Goal: Submit feedback/report problem

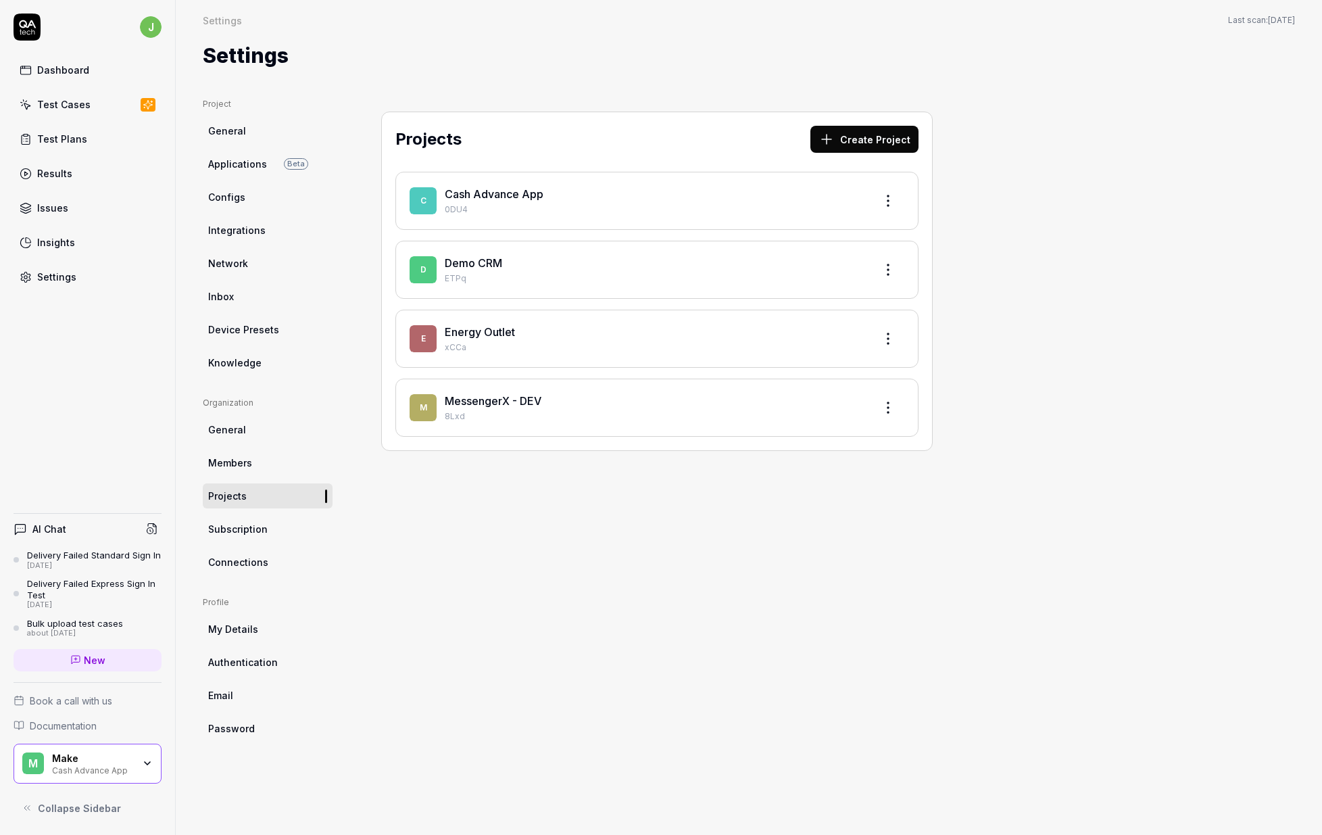
click at [514, 407] on link "MessengerX - DEV" at bounding box center [493, 401] width 97 height 14
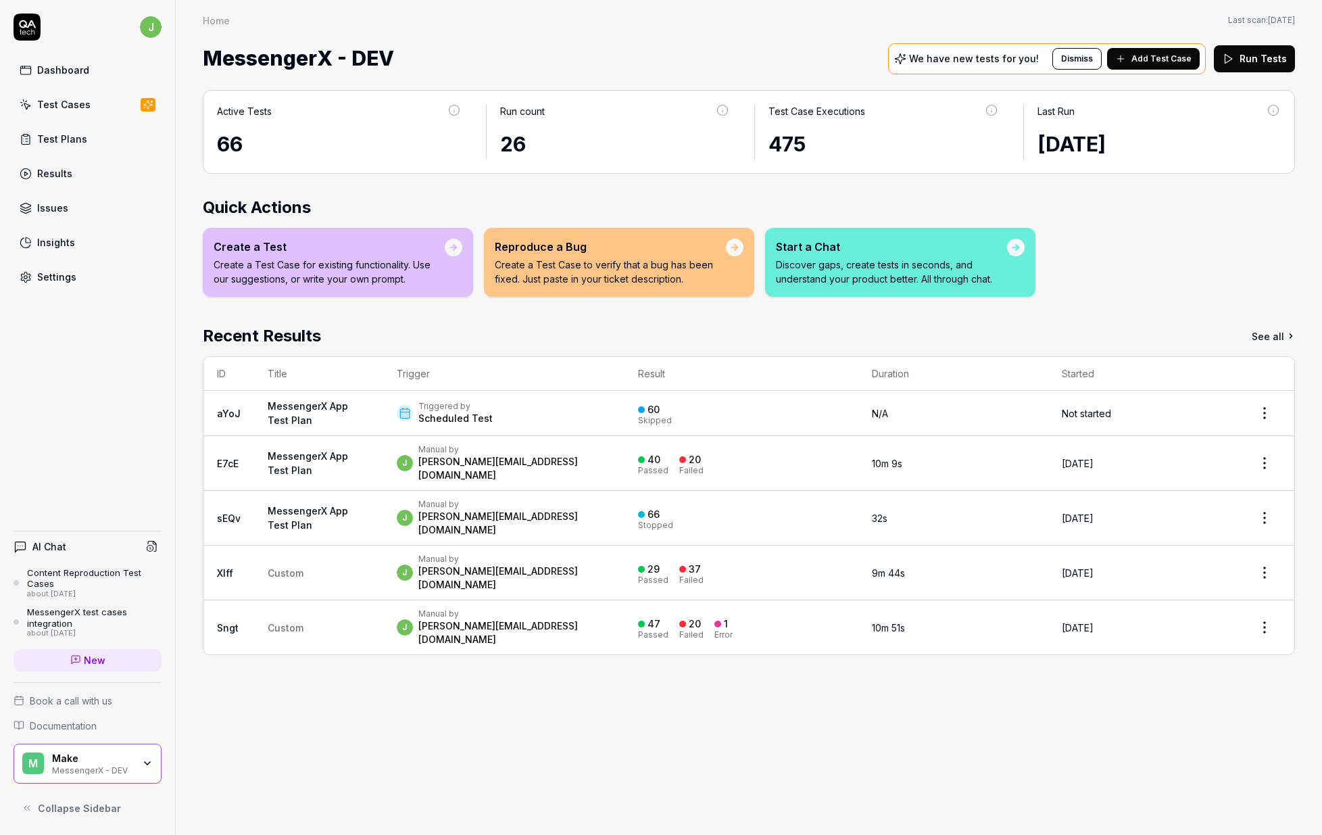
click at [62, 548] on h4 "AI Chat" at bounding box center [49, 546] width 34 height 14
click at [68, 665] on link "New" at bounding box center [88, 660] width 148 height 22
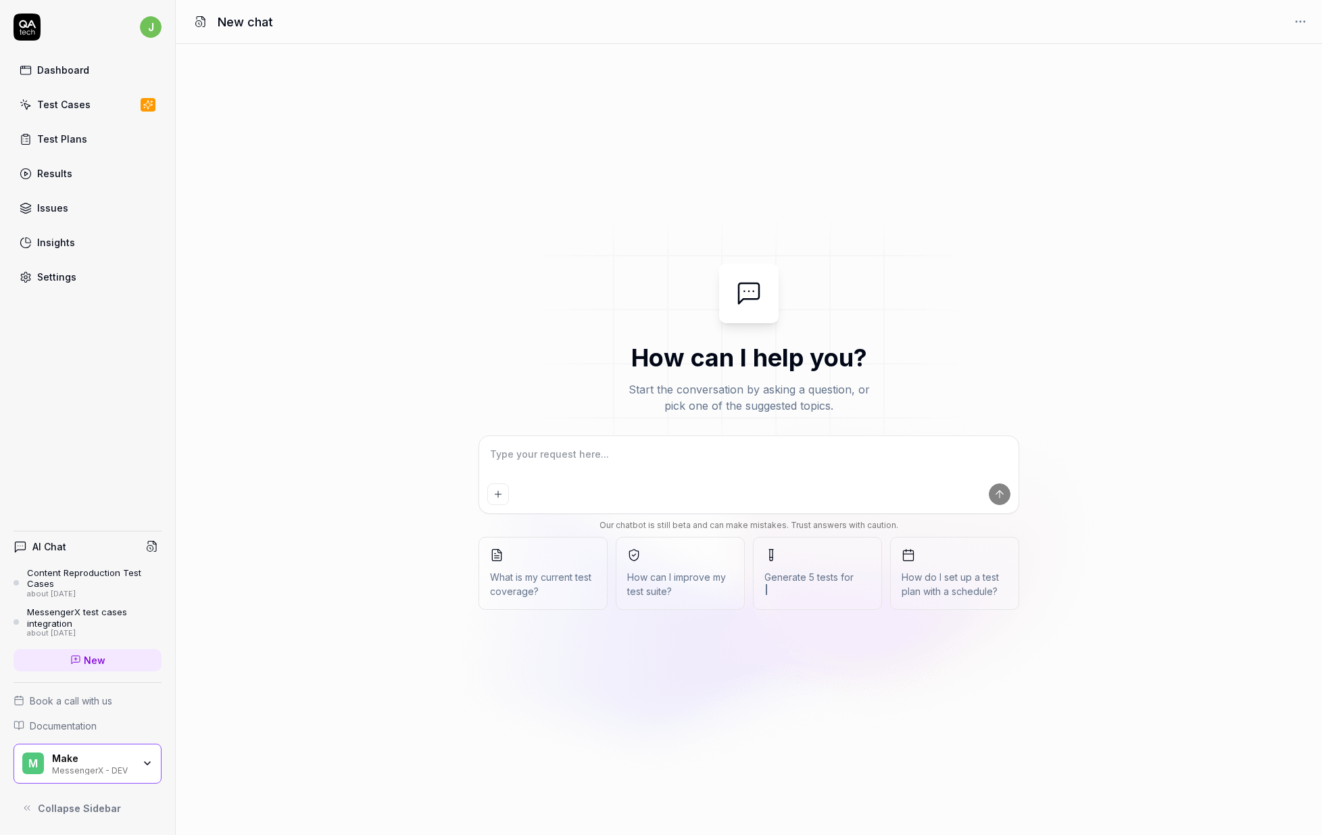
click at [535, 462] on textarea at bounding box center [748, 461] width 523 height 34
click at [534, 462] on textarea at bounding box center [748, 461] width 523 height 34
type textarea "*"
type textarea "F"
type textarea "*"
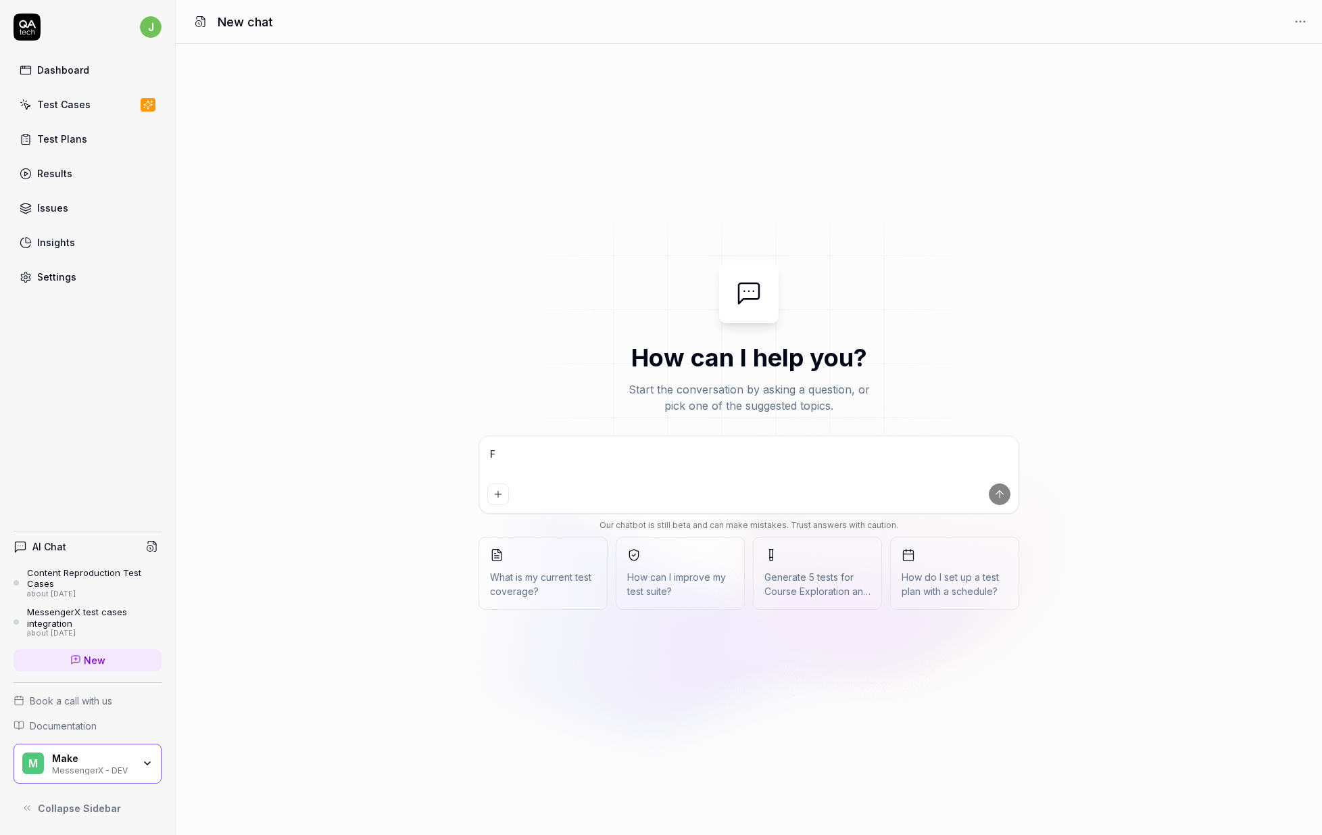
type textarea "Fo"
type textarea "*"
type textarea "For"
type textarea "*"
type textarea "For"
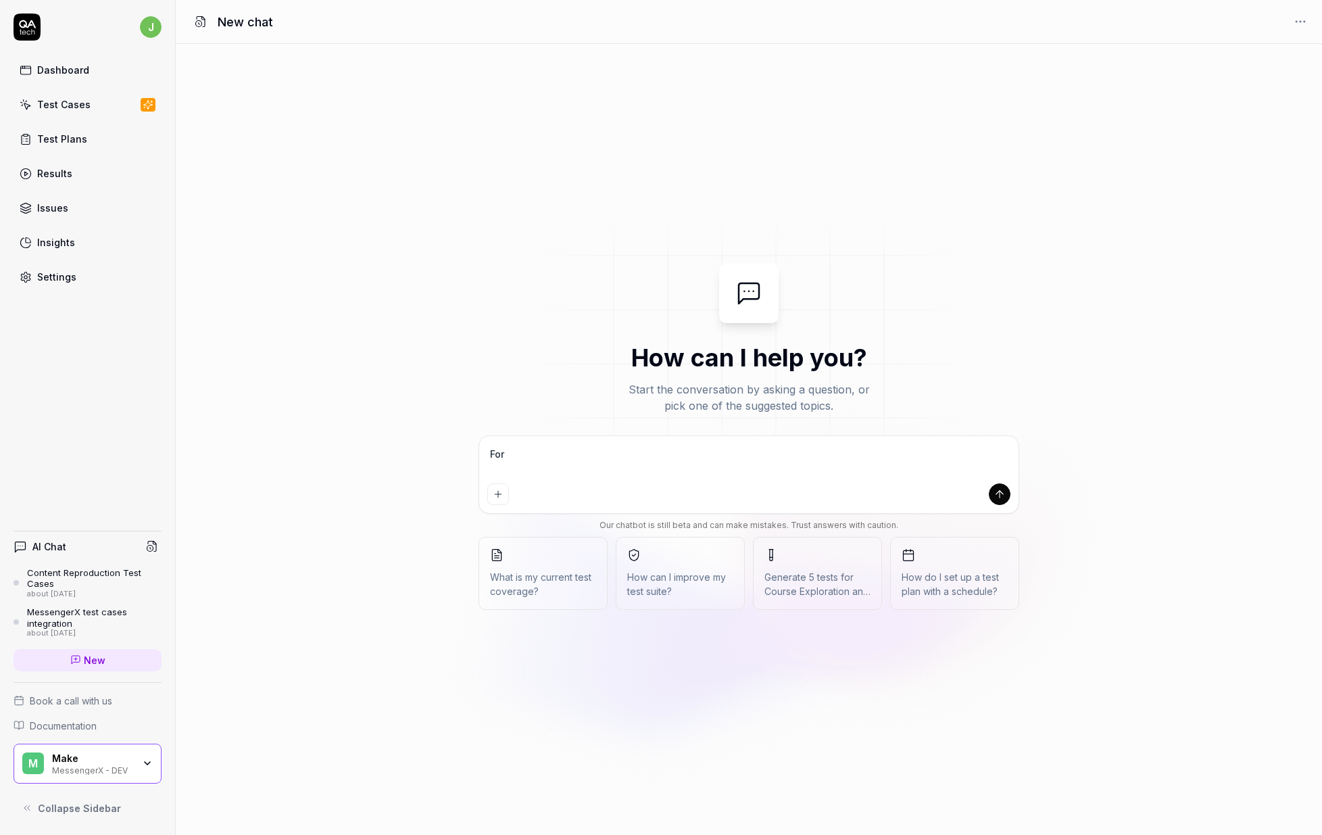
type textarea "*"
type textarea "For n"
type textarea "*"
type textarea "For ne"
type textarea "*"
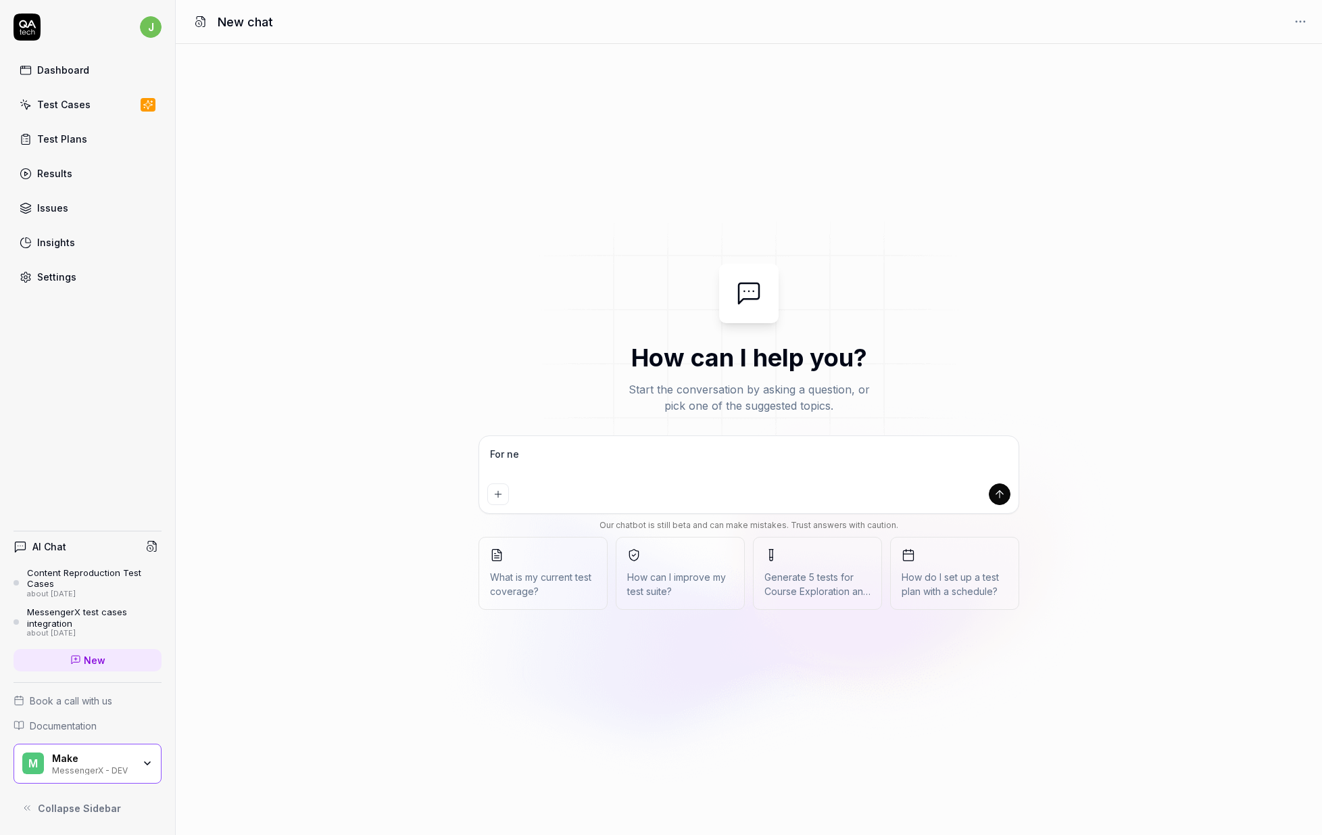
type textarea "For new"
type textarea "*"
type textarea "For new"
type textarea "*"
type textarea "For new f"
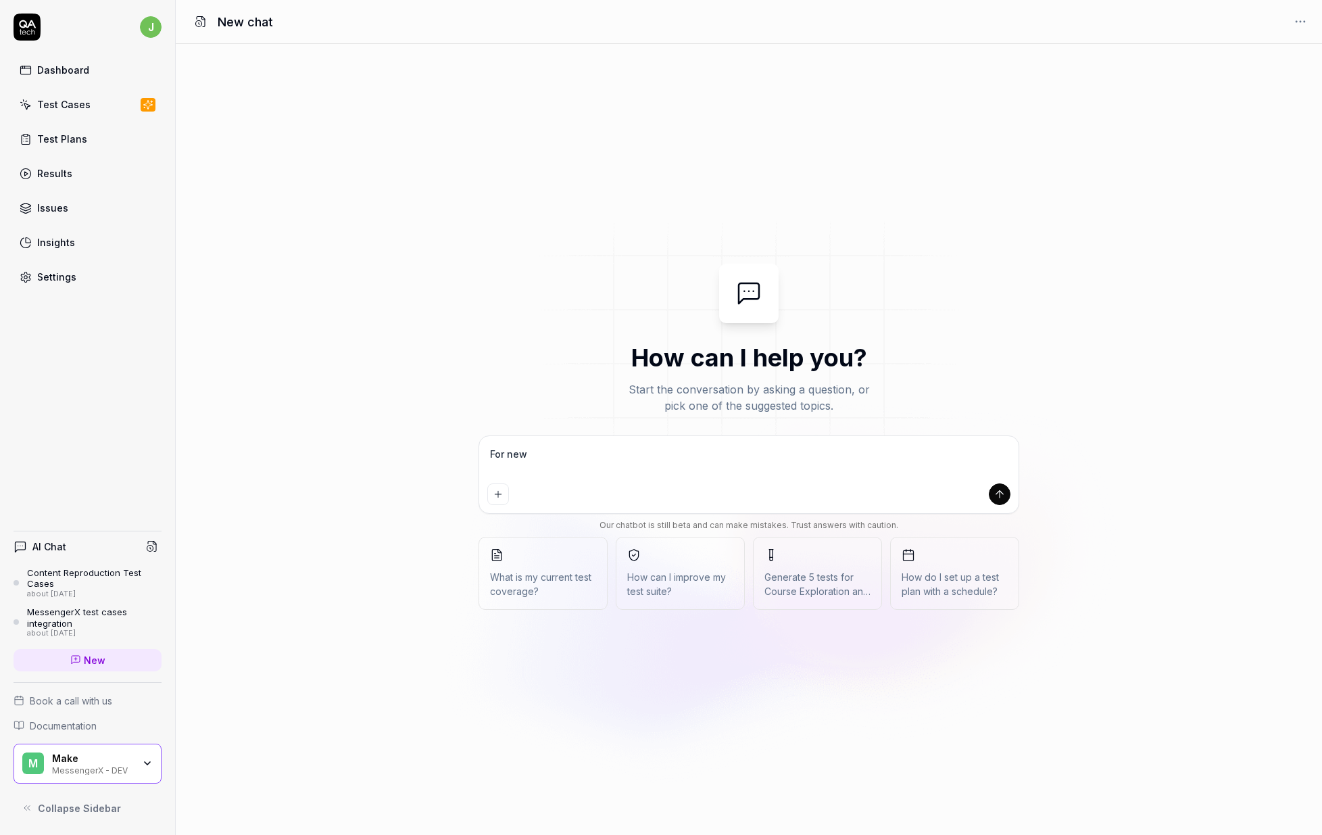
type textarea "*"
type textarea "For new [DEMOGRAPHIC_DATA]"
type textarea "*"
type textarea "For new fea"
type textarea "*"
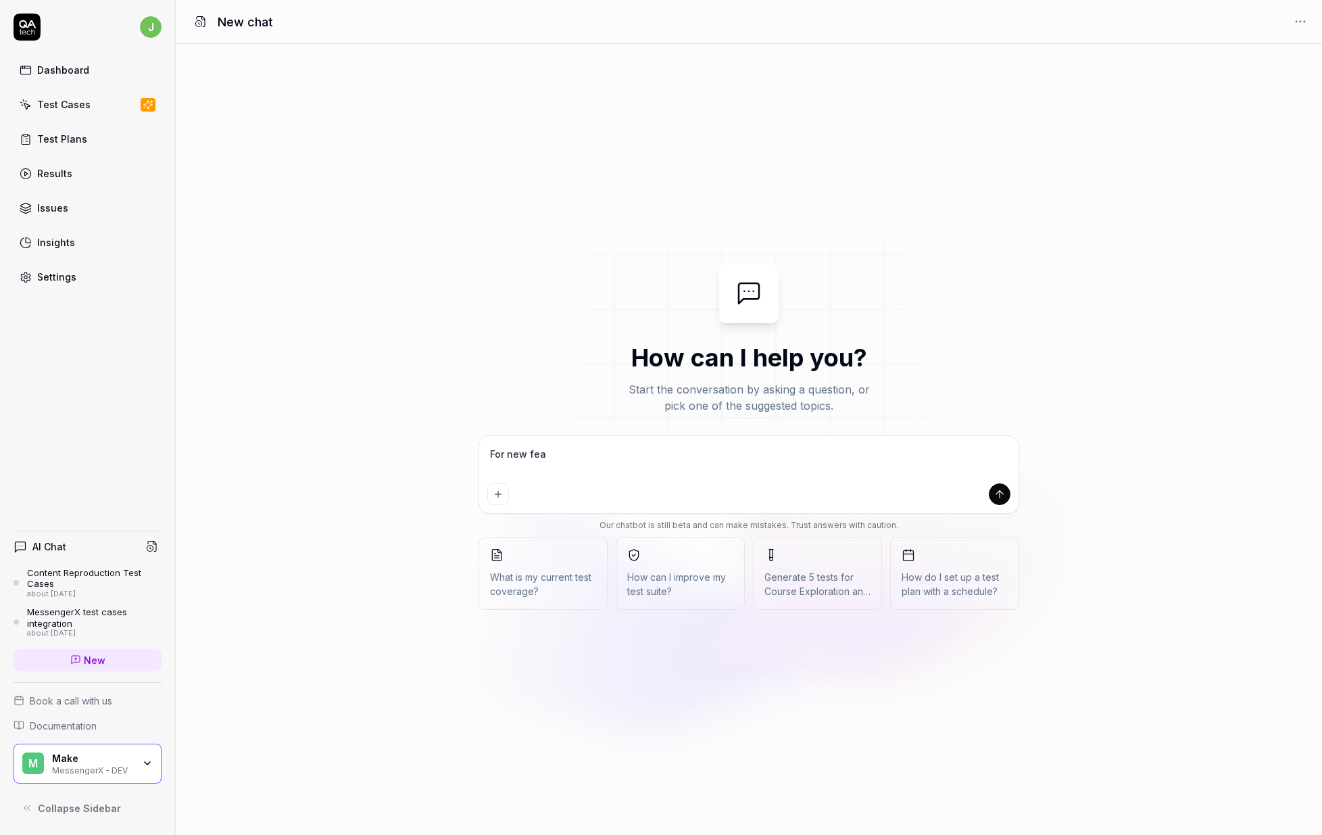
type textarea "For new feat"
type textarea "*"
type textarea "For new featu"
type textarea "*"
type textarea "For new featur"
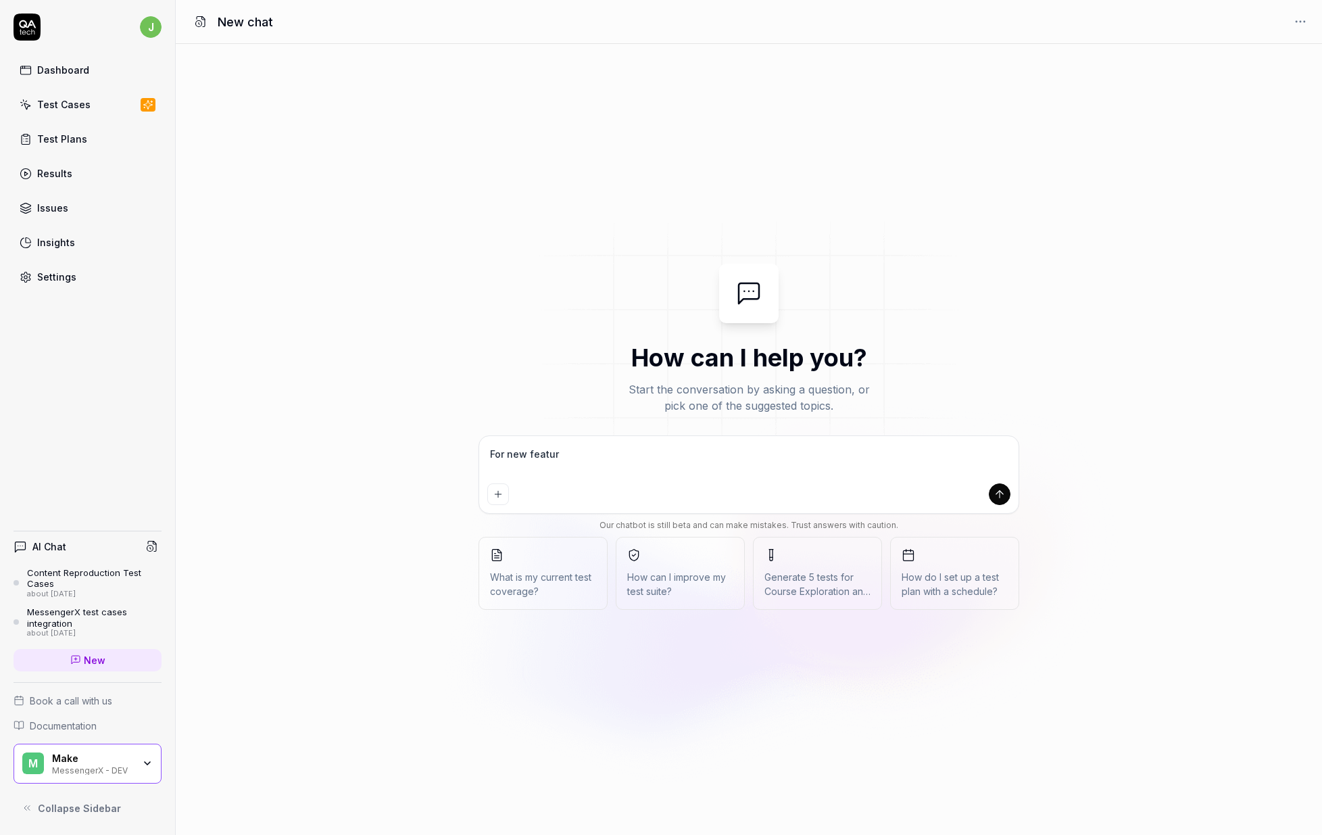
type textarea "*"
type textarea "For new feature"
type textarea "*"
type textarea "For new feature"
type textarea "*"
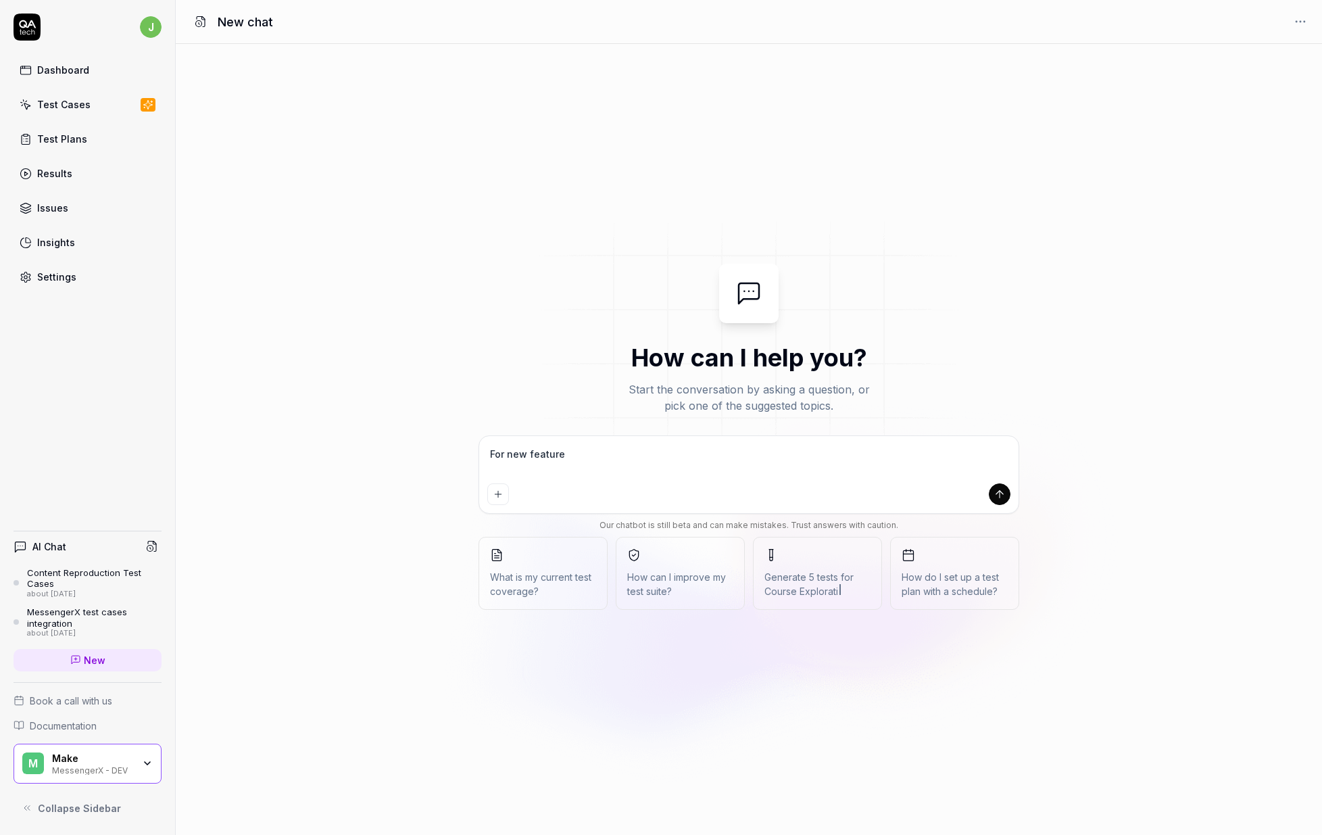
type textarea "For new feature d"
type textarea "*"
type textarea "For new feature de"
type textarea "*"
type textarea "For new feature dev"
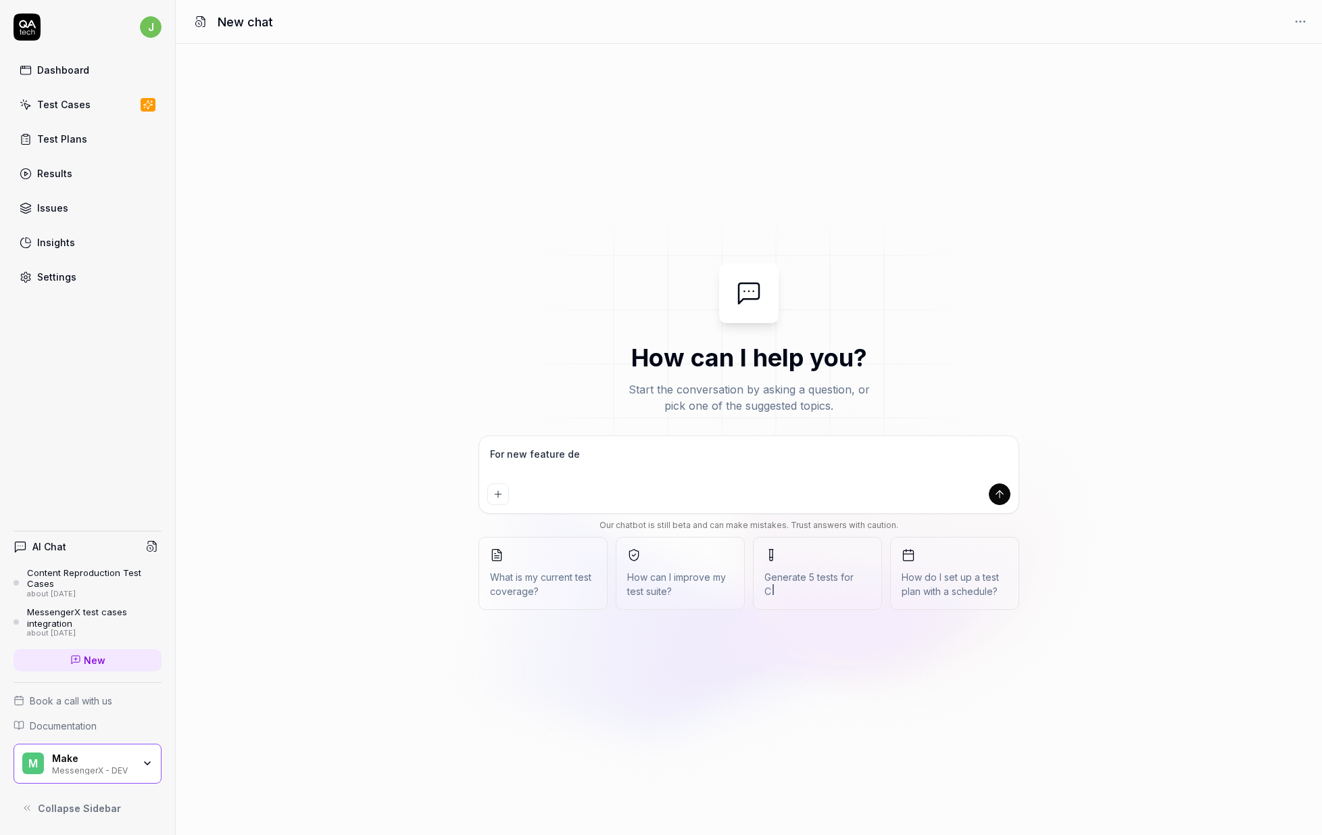
type textarea "*"
type textarea "For new feature deve"
type textarea "*"
type textarea "For new feature devel"
type textarea "*"
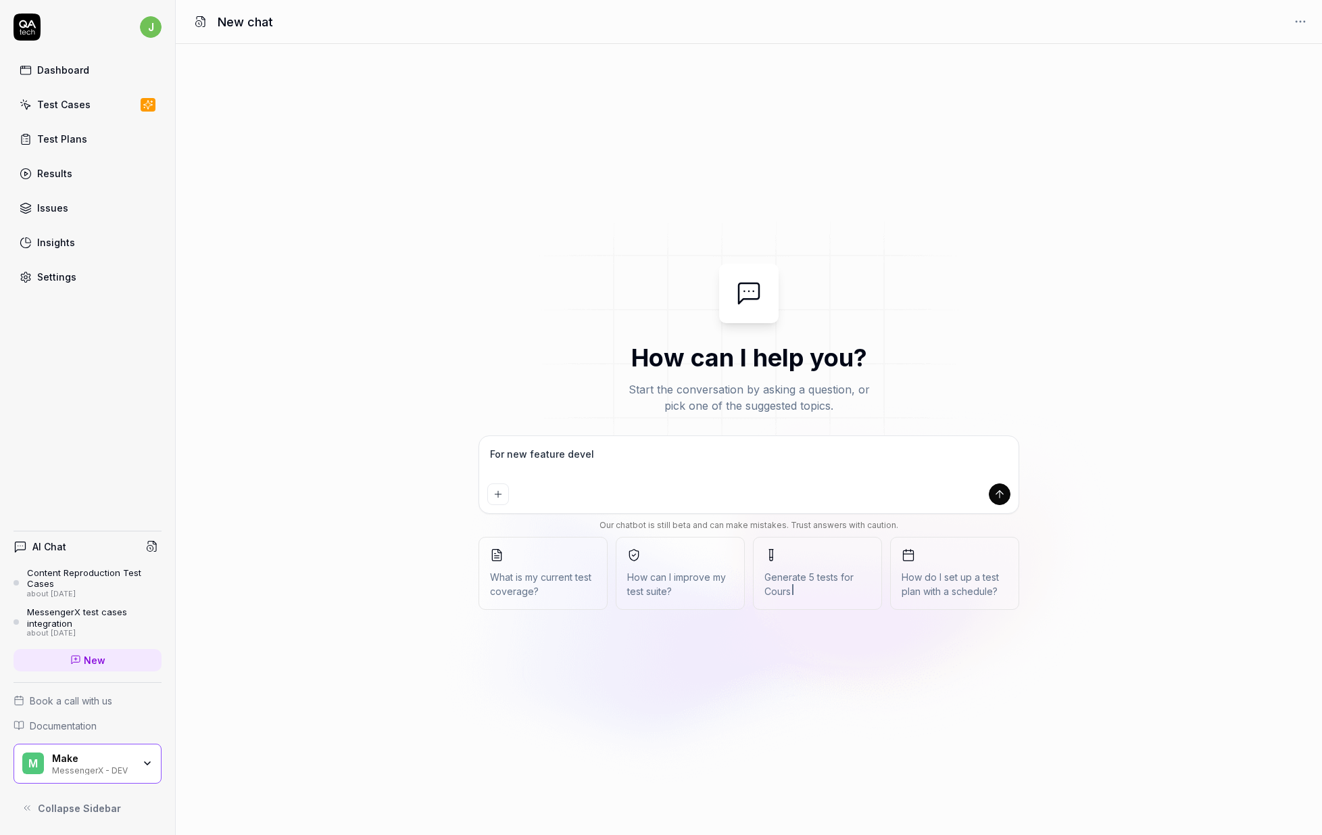
type textarea "For new feature develo"
type textarea "*"
type textarea "For new feature develop"
type textarea "*"
type textarea "For new feature developm"
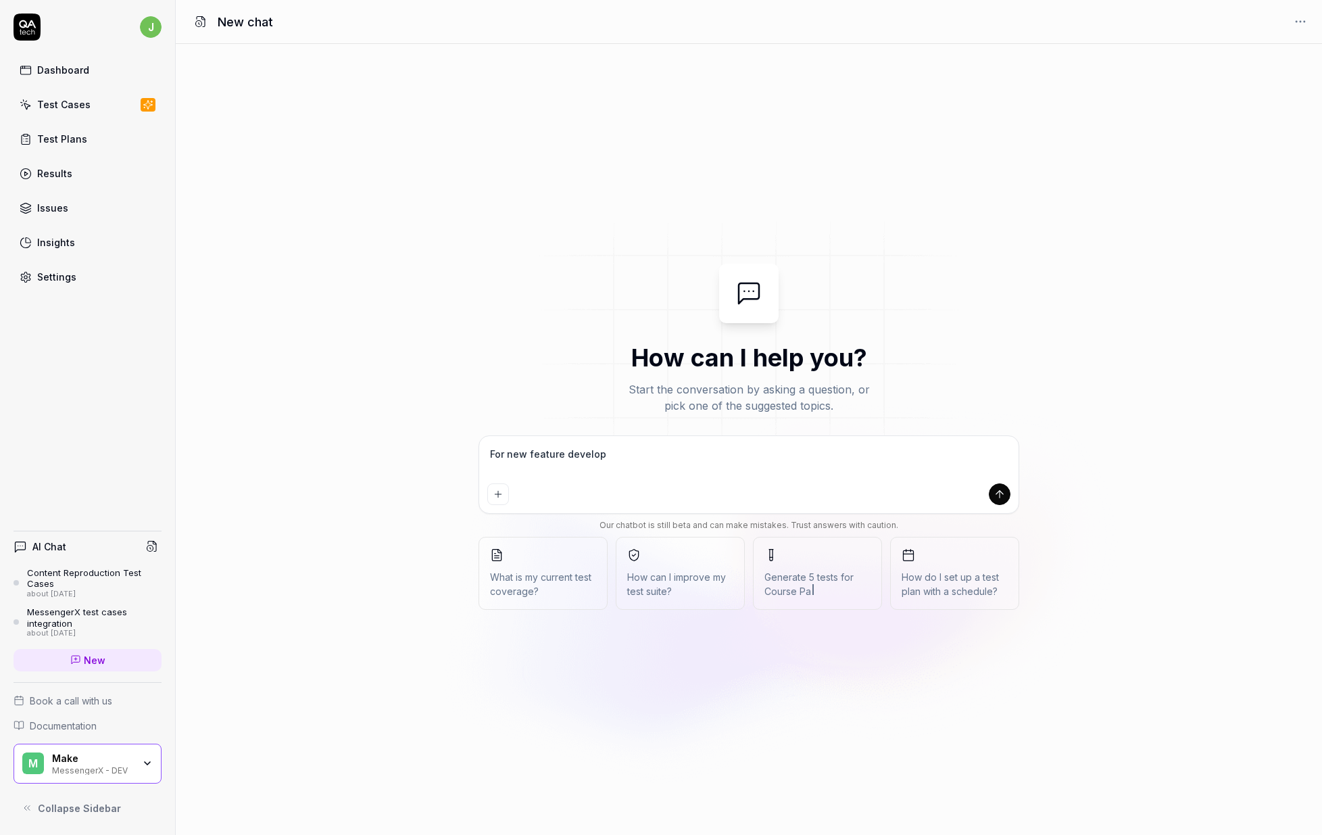
type textarea "*"
type textarea "For new feature developme"
type textarea "*"
type textarea "For new feature developmen"
type textarea "*"
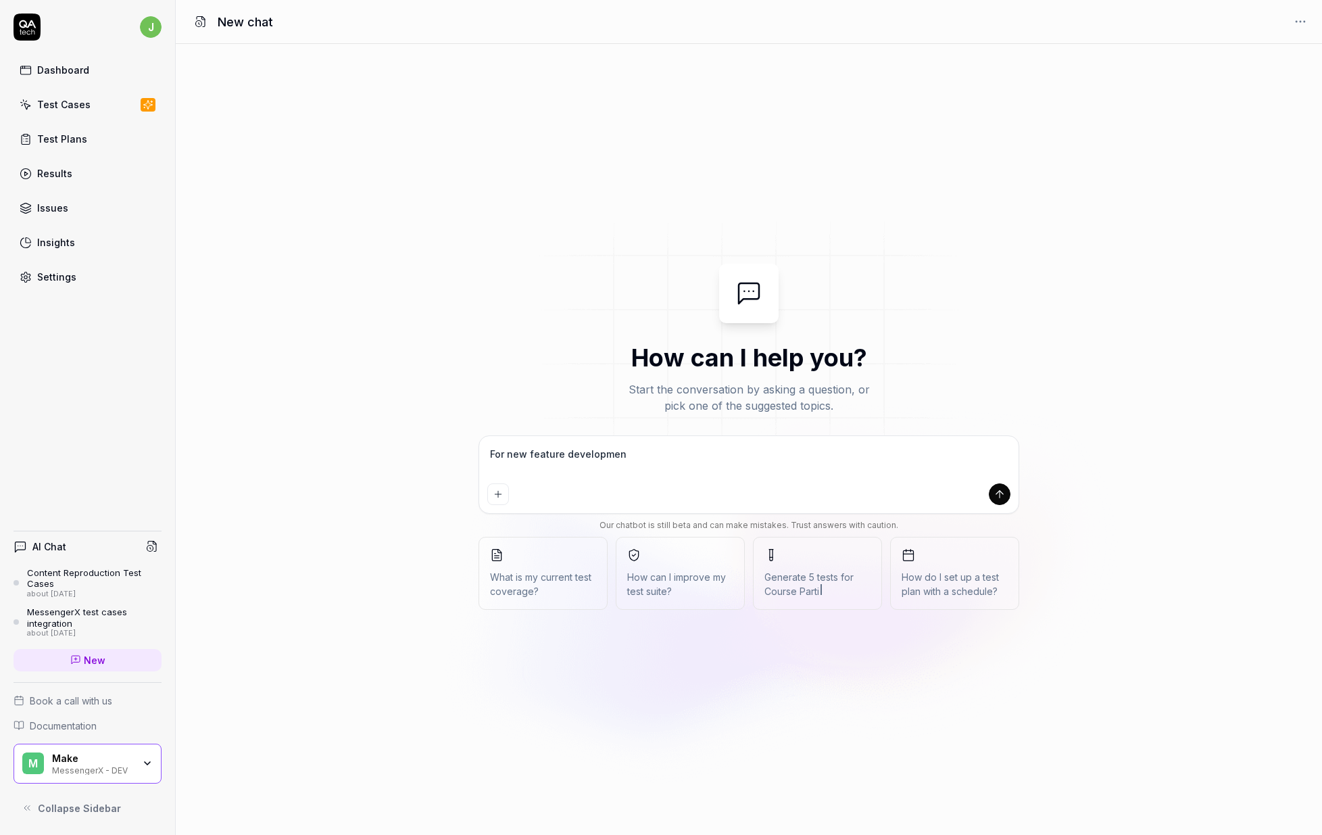
type textarea "For new feature development"
type textarea "*"
type textarea "For new feature development,"
type textarea "*"
type textarea "For new feature development,"
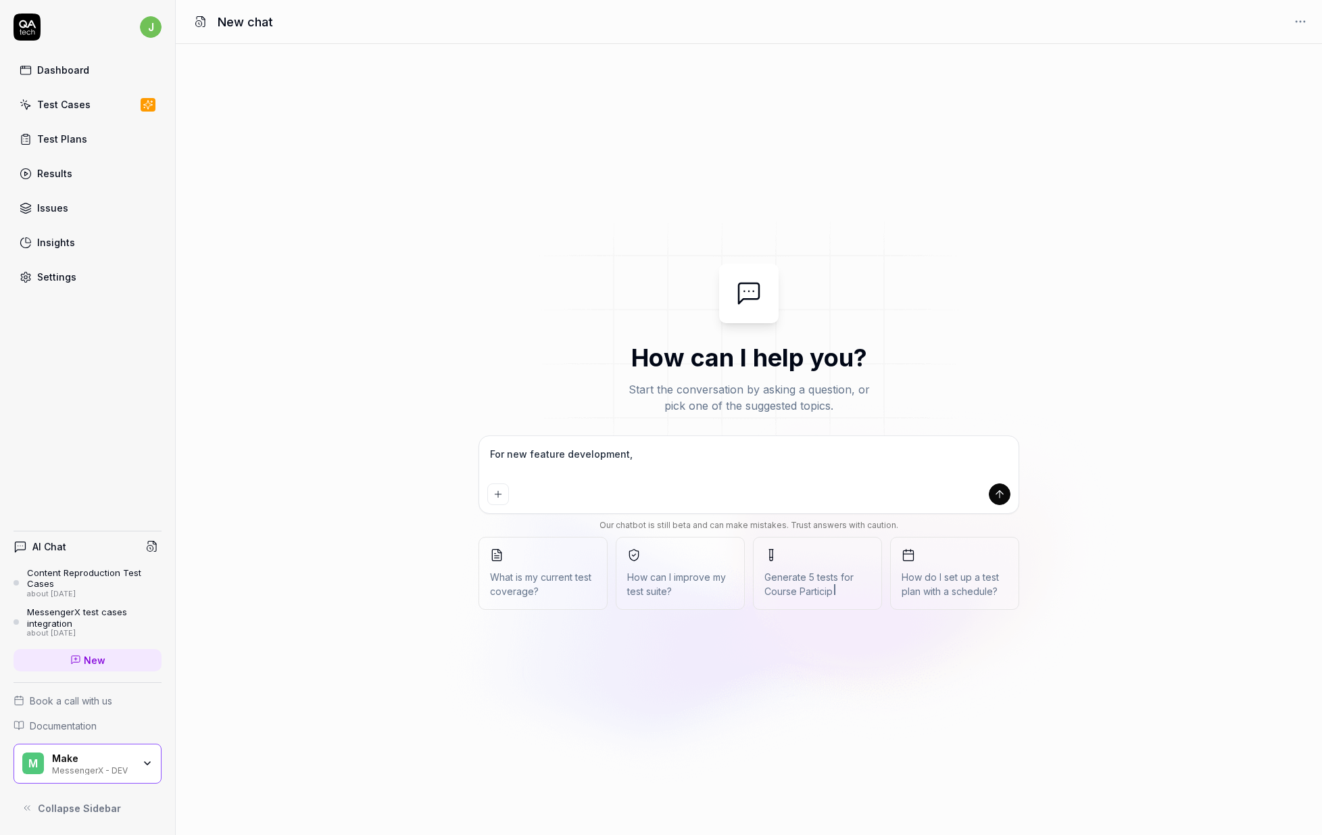
type textarea "*"
type textarea "For new feature development, ac"
type textarea "*"
type textarea "For new feature development, acn"
type textarea "*"
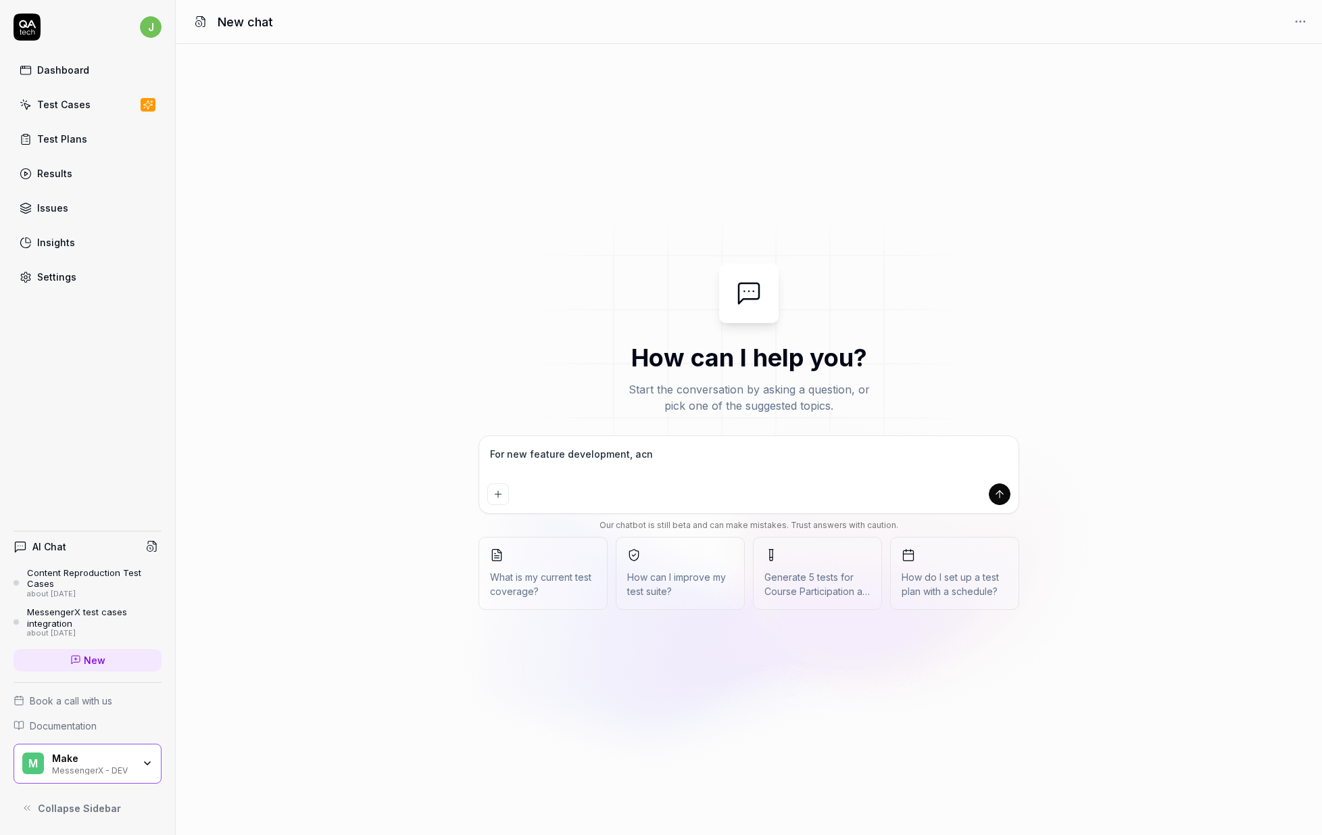
type textarea "For new feature development, acn"
type textarea "*"
type textarea "For new feature development, acn Q"
type textarea "*"
type textarea "For new feature development, acn QA"
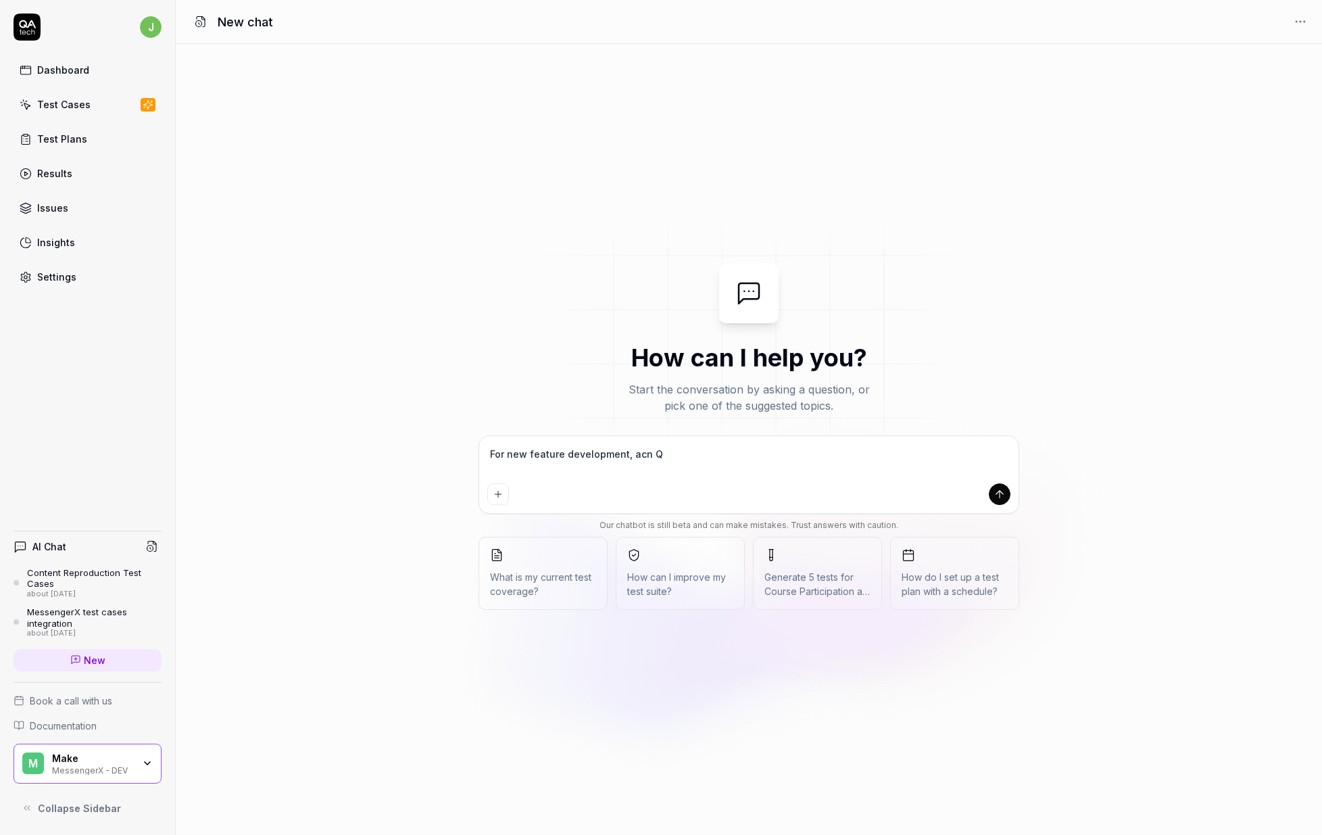
type textarea "*"
type textarea "For new feature development, acn QA."
type textarea "*"
type textarea "For new feature development, acn QA.t"
type textarea "*"
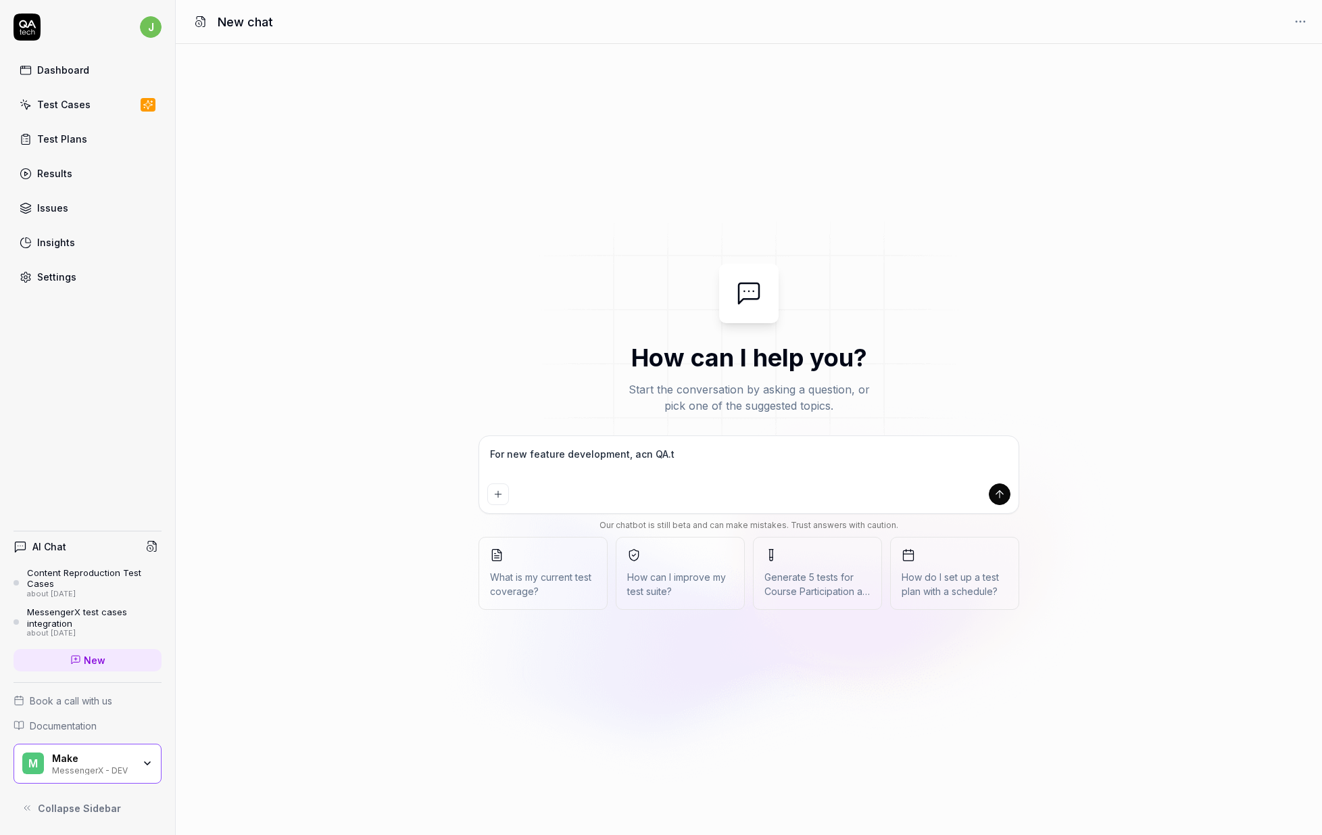
type textarea "For new feature development, acn QA.te"
type textarea "*"
type textarea "For new feature development, acn QA.tec"
type textarea "*"
type textarea "For new feature development, acn QA.tech"
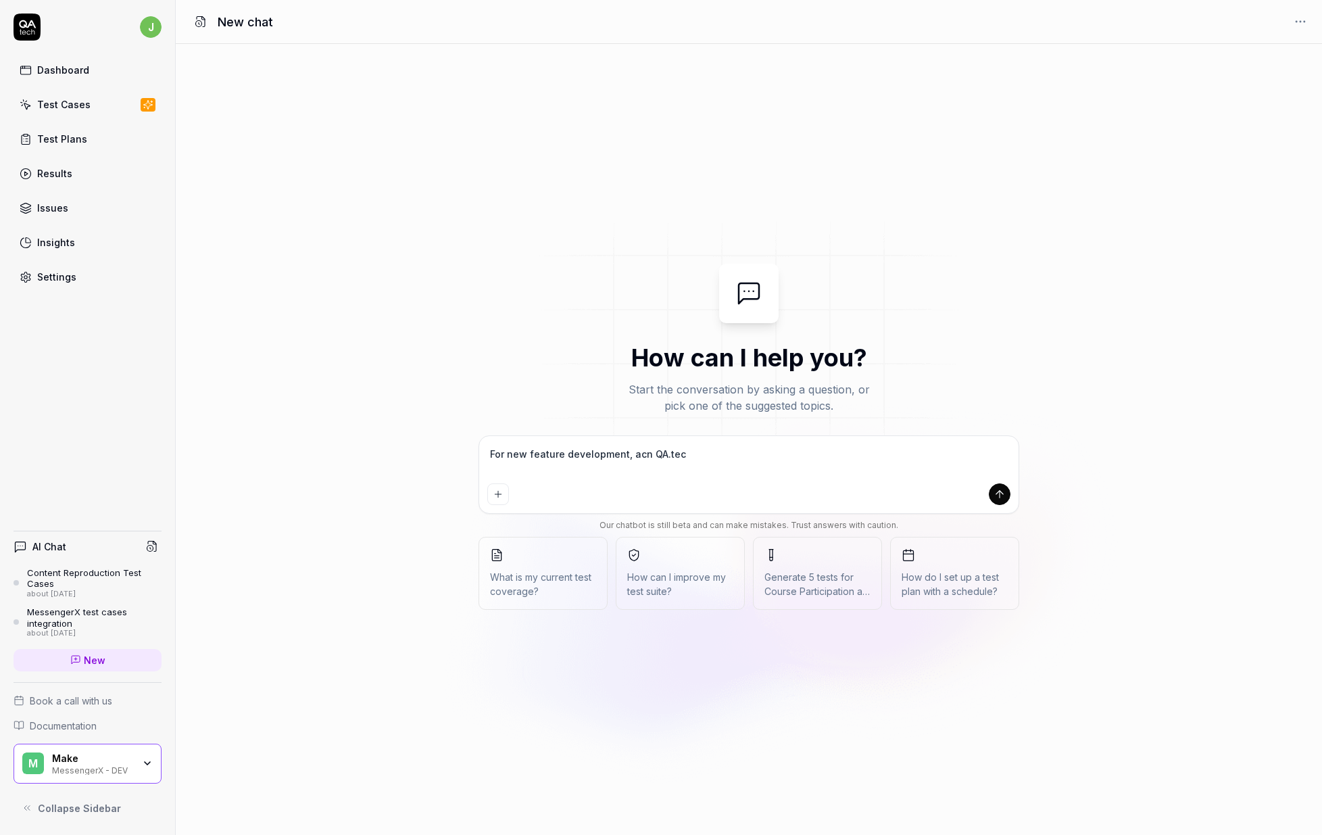
type textarea "*"
type textarea "For new feature development, acn QA.tech"
type textarea "*"
type textarea "For new feature development, acn QA.tech"
type textarea "*"
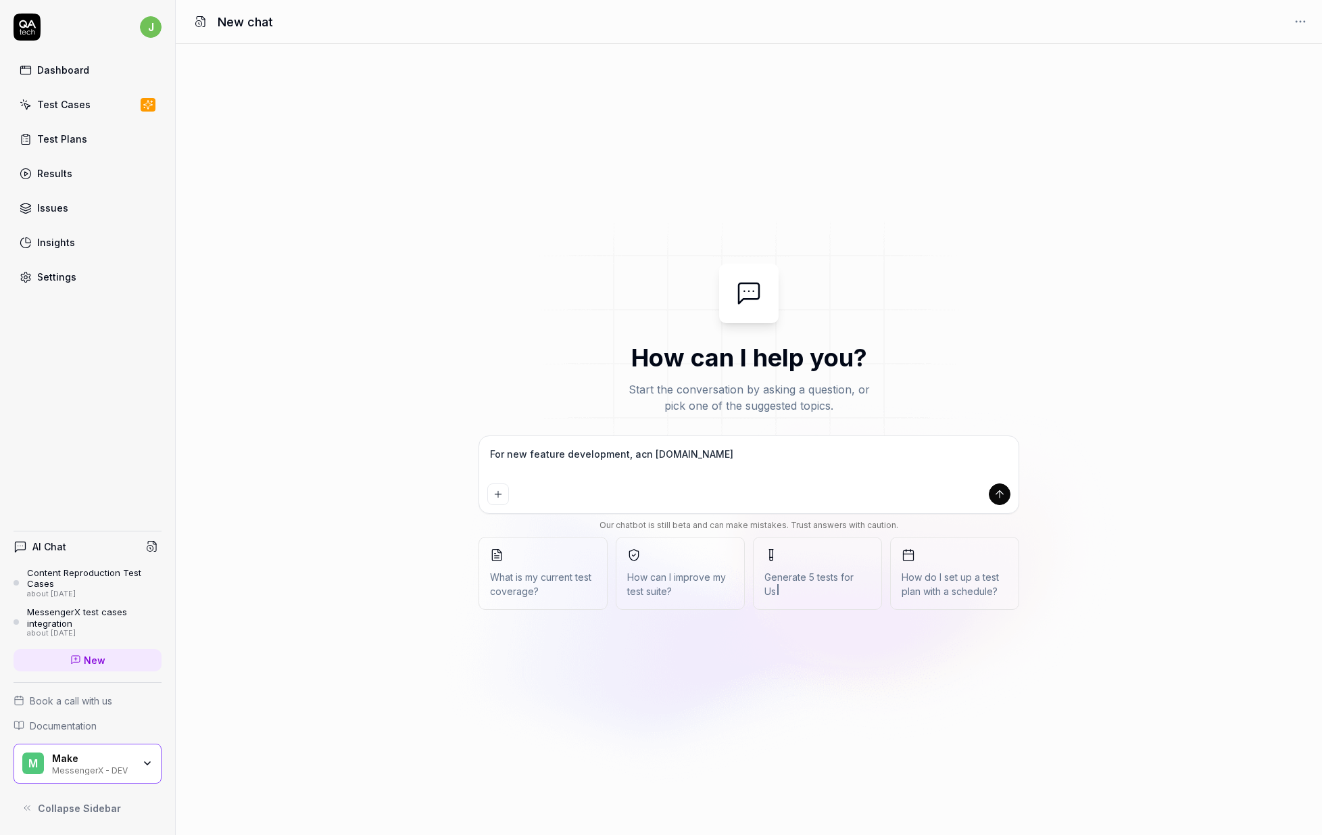
type textarea "For new feature development, acn QA.tec"
type textarea "*"
type textarea "For new feature development, acn QA.te"
type textarea "*"
type textarea "For new feature development, acn QA.t"
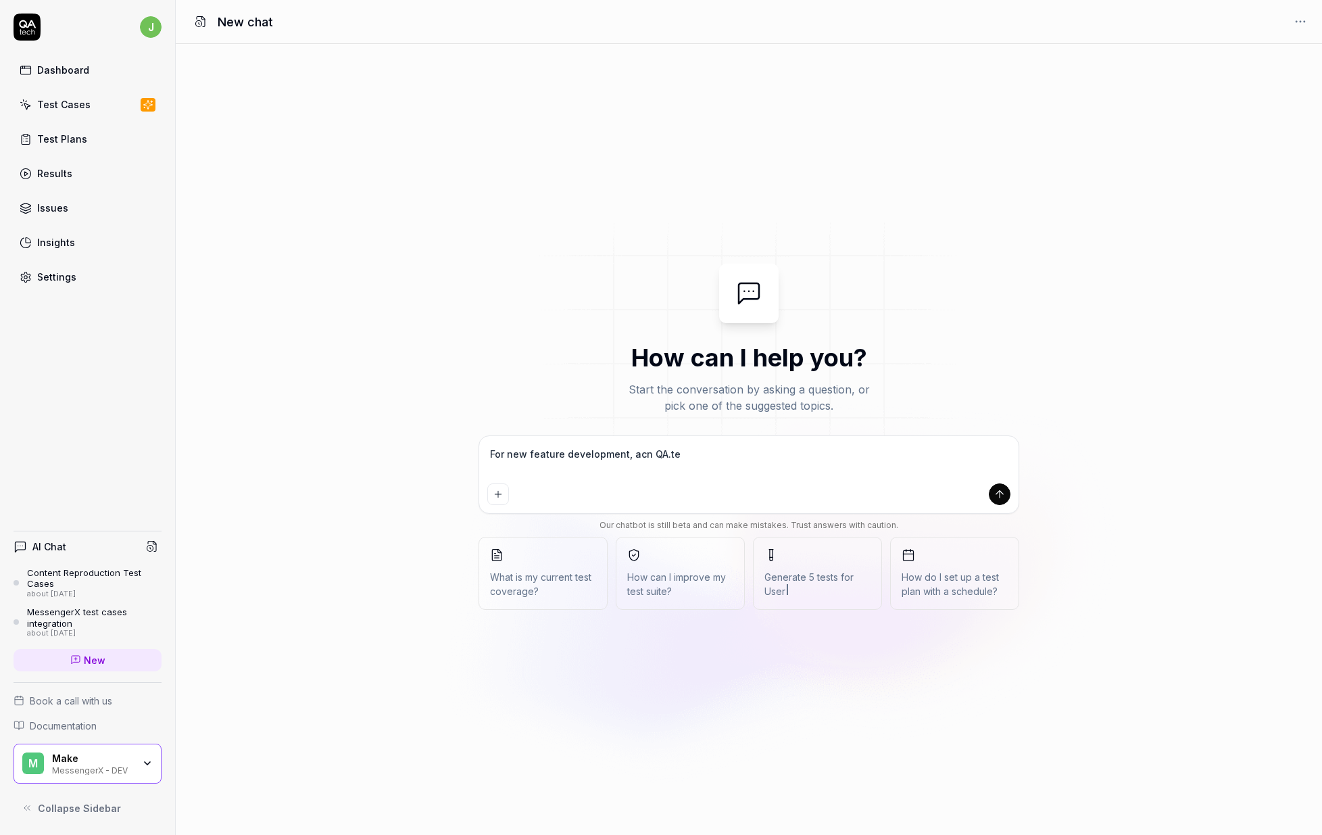
type textarea "*"
type textarea "For new feature development, acn QA."
type textarea "*"
type textarea "For new feature development, acn QA"
type textarea "*"
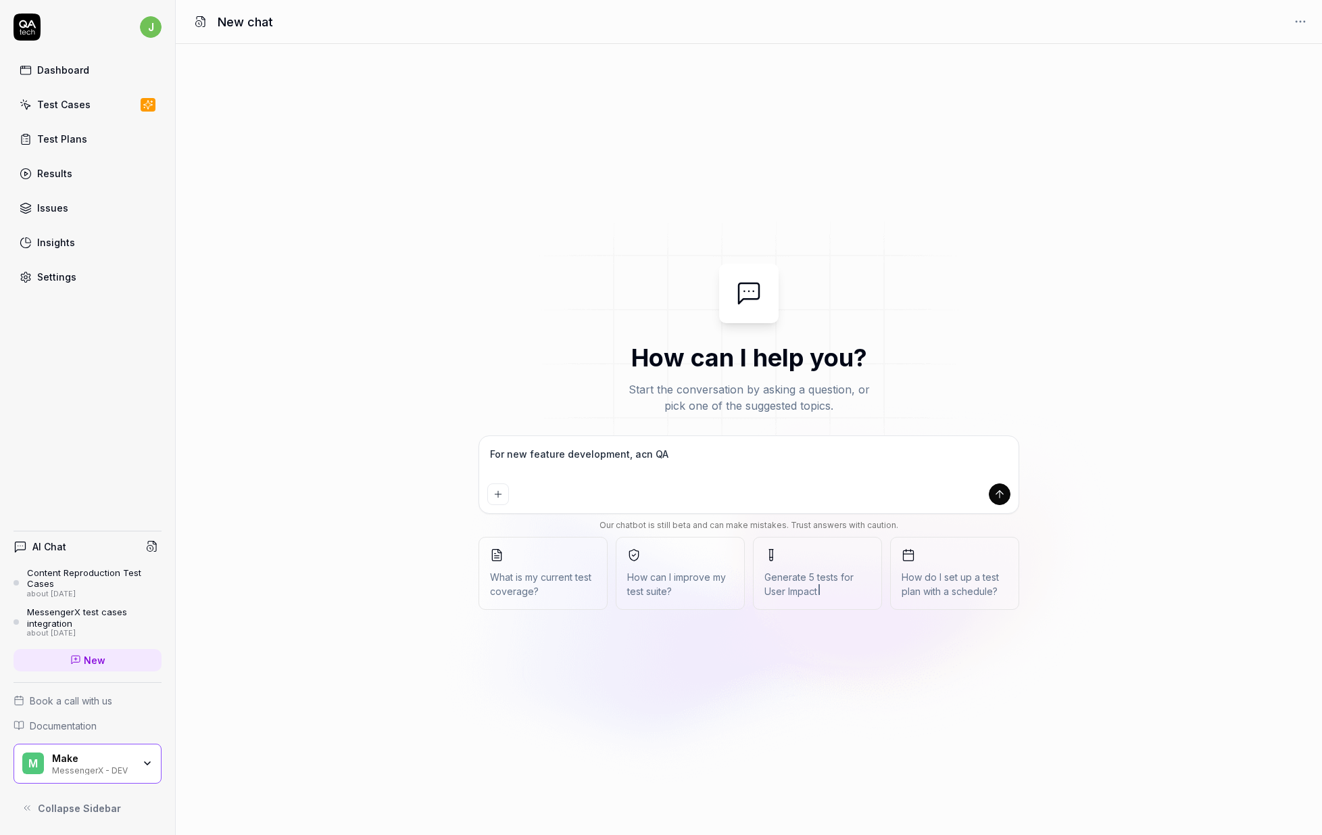
type textarea "For new feature development, acn Q"
type textarea "*"
type textarea "For new feature development, acn"
type textarea "*"
type textarea "For new feature development, acn"
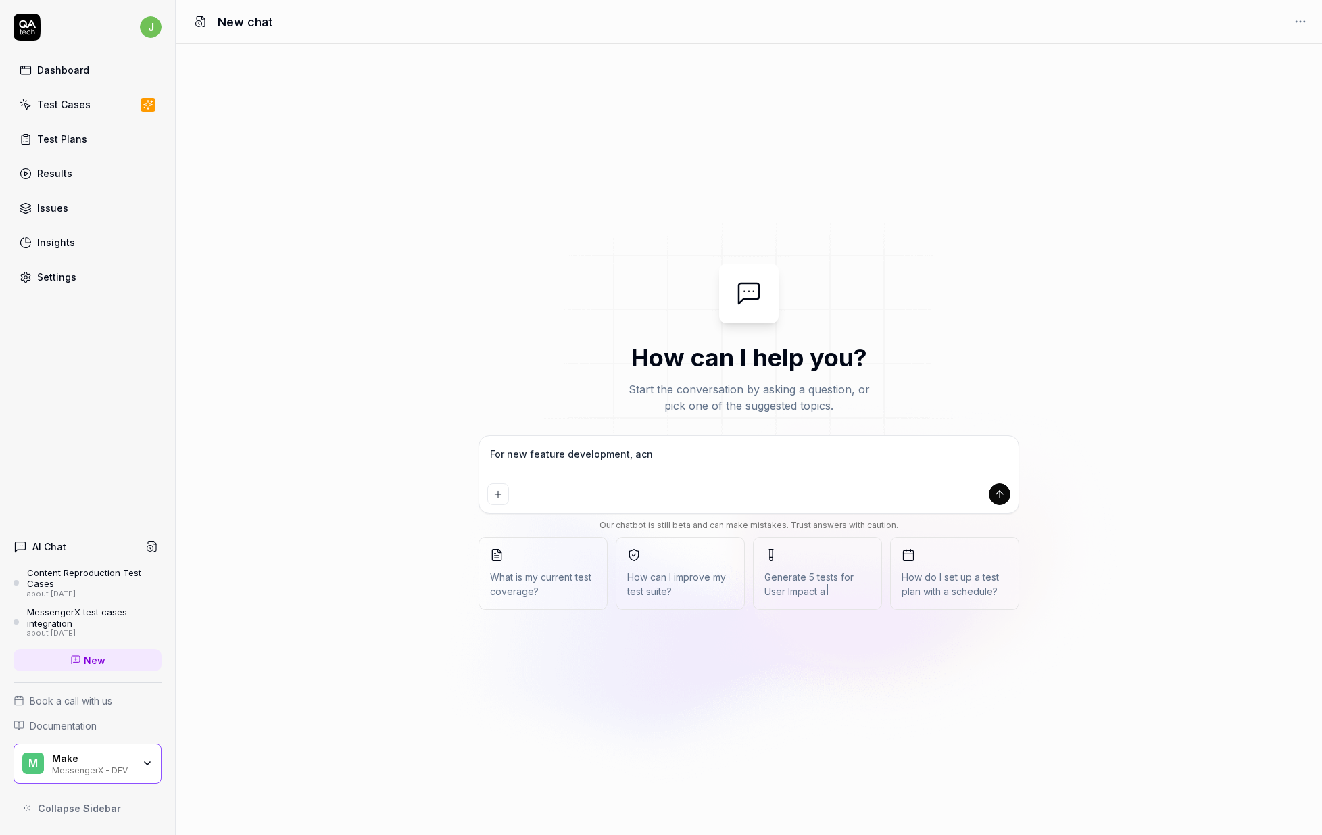
type textarea "*"
type textarea "For new feature development, ac"
type textarea "*"
type textarea "For new feature development, a"
type textarea "*"
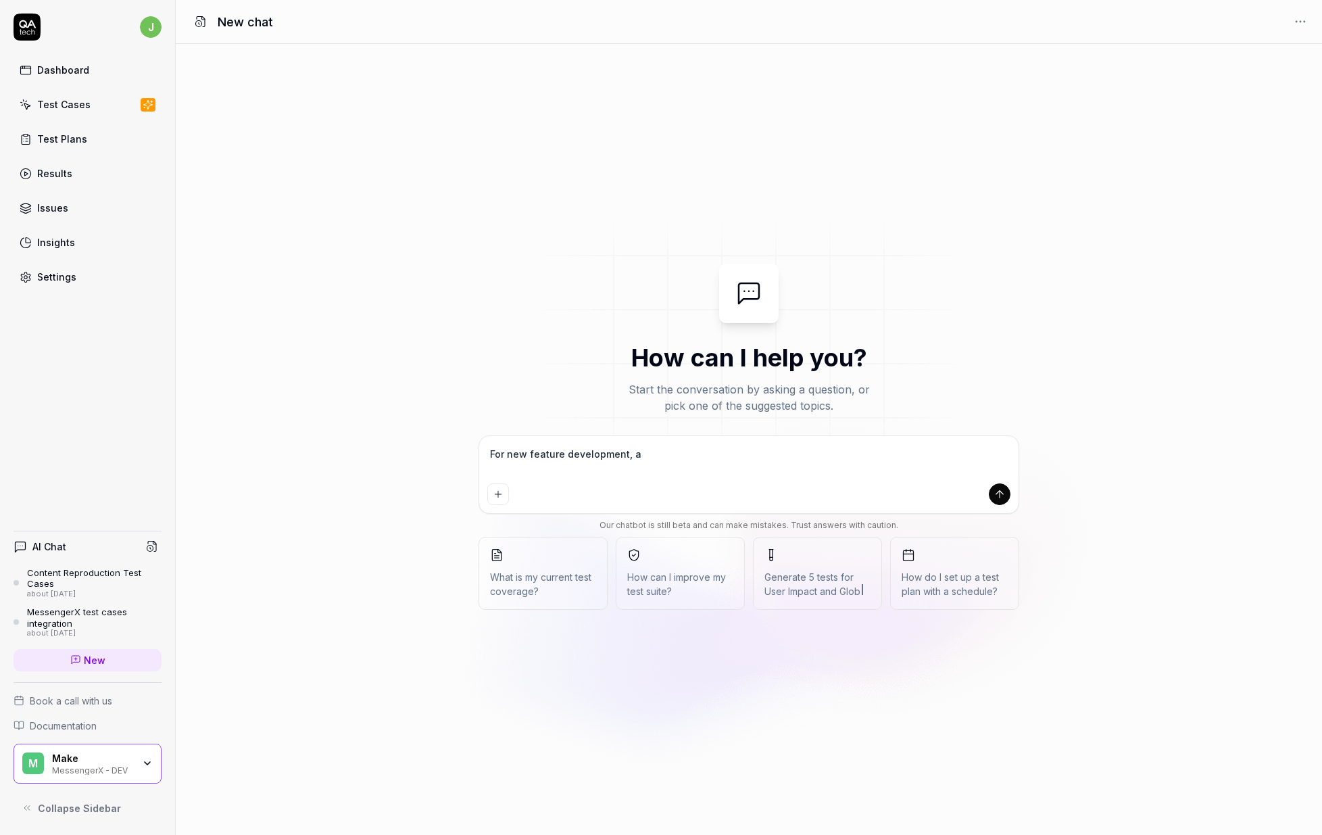
type textarea "For new feature development,"
type textarea "*"
type textarea "For new feature development, c"
type textarea "*"
type textarea "For new feature development, ca"
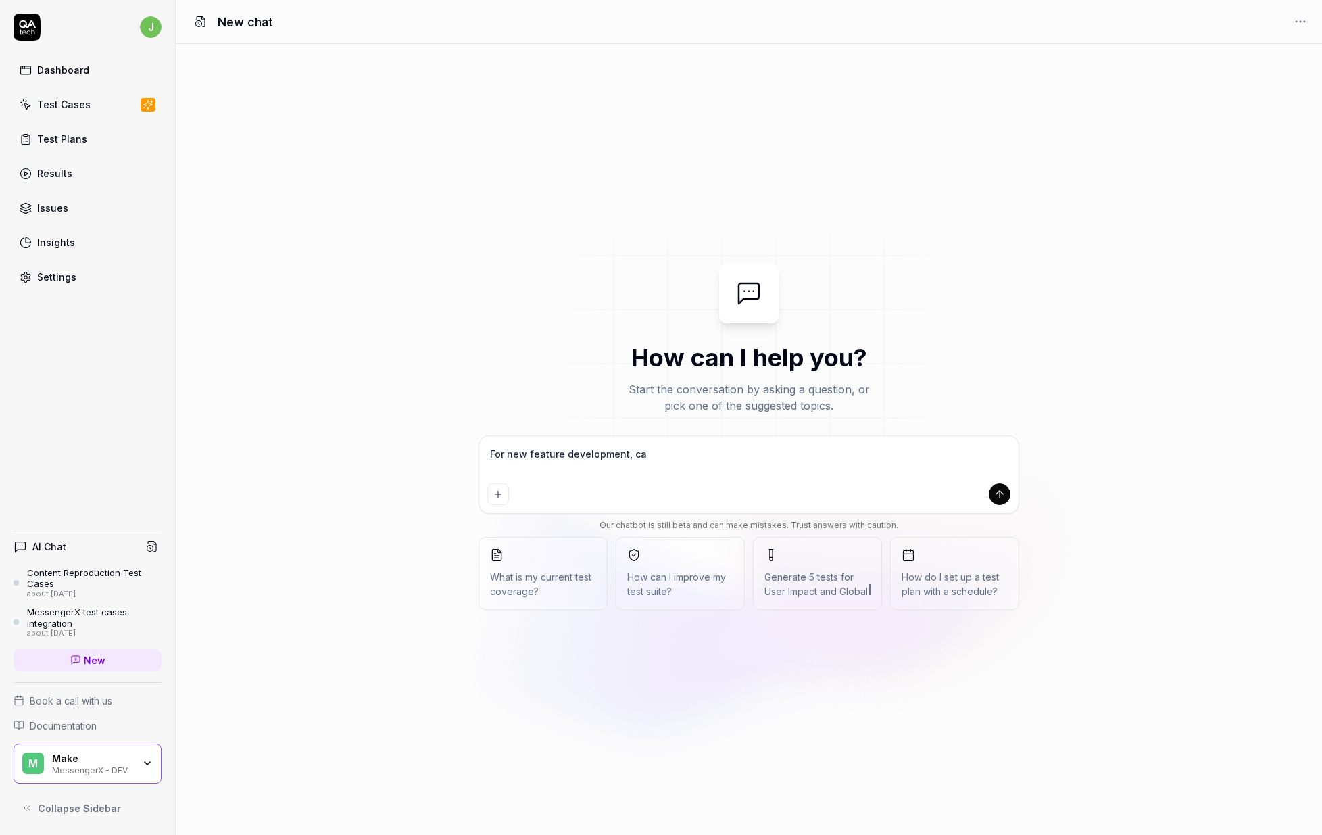
type textarea "*"
type textarea "For new feature development, can"
type textarea "*"
type textarea "For new feature development, can"
type textarea "*"
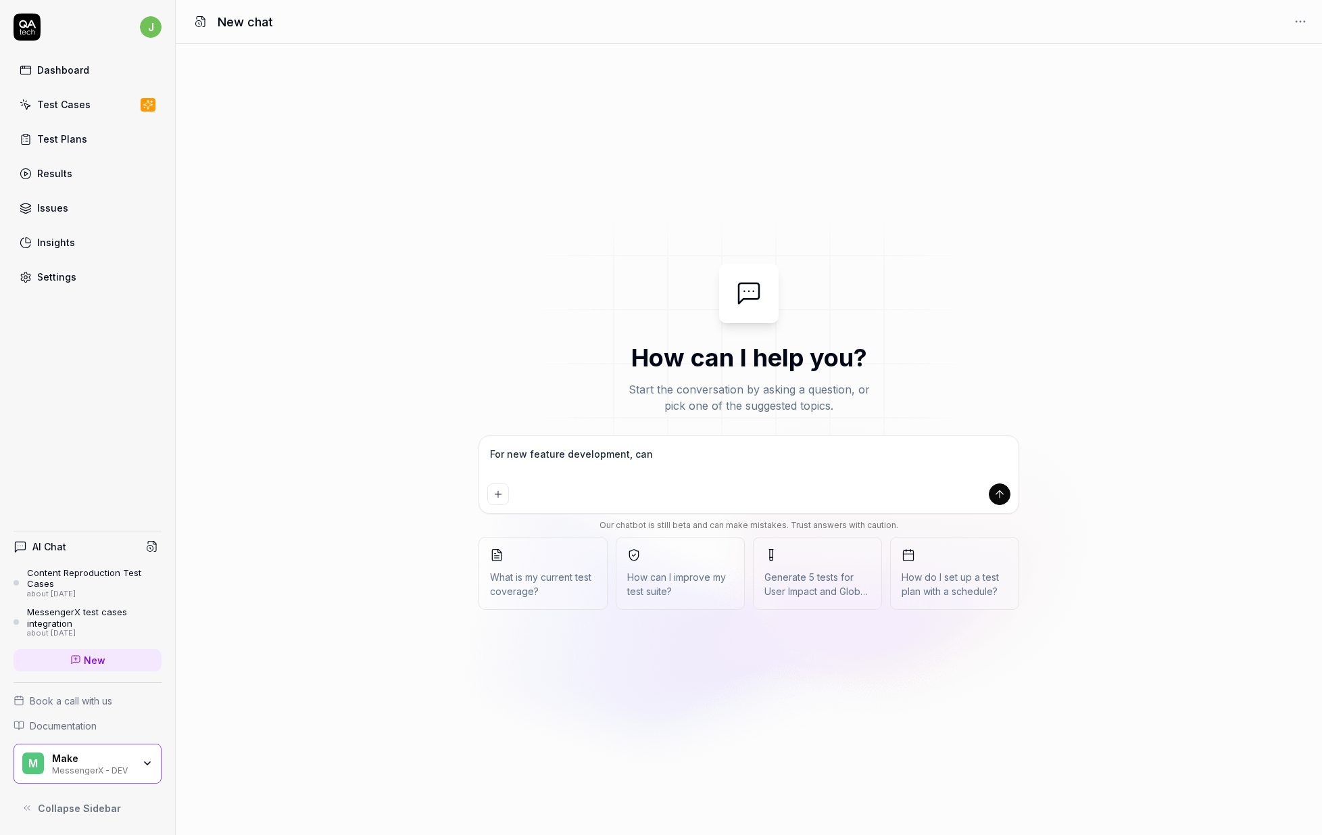
type textarea "For new feature development, can Q"
type textarea "*"
type textarea "For new feature development, can QA"
type textarea "*"
type textarea "For new feature development, can QA."
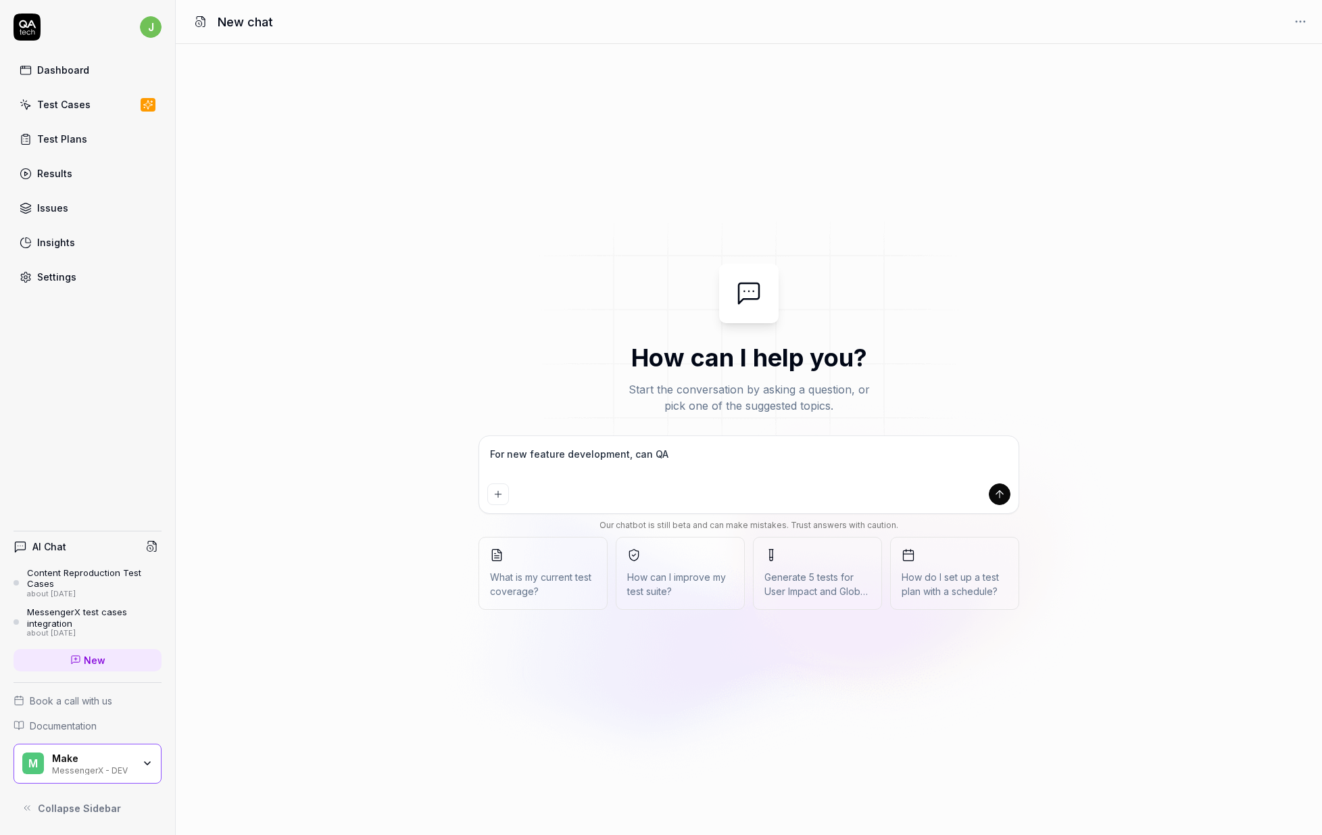
type textarea "*"
type textarea "For new feature development, can QA.t"
type textarea "*"
type textarea "For new feature development, can QA.te"
type textarea "*"
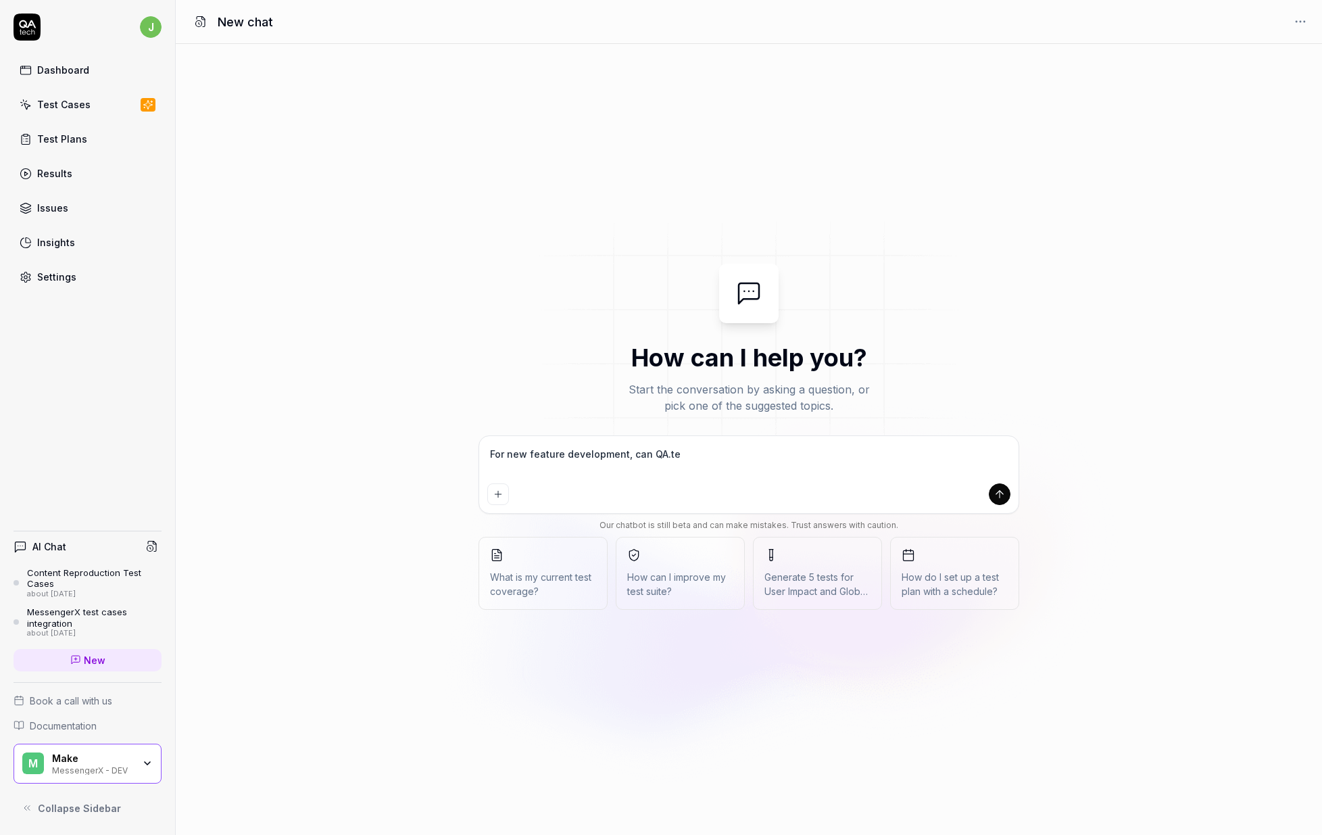
type textarea "For new feature development, can QA.tec"
type textarea "*"
type textarea "For new feature development, can QA.tech"
type textarea "*"
type textarea "For new feature development, can QA.tech"
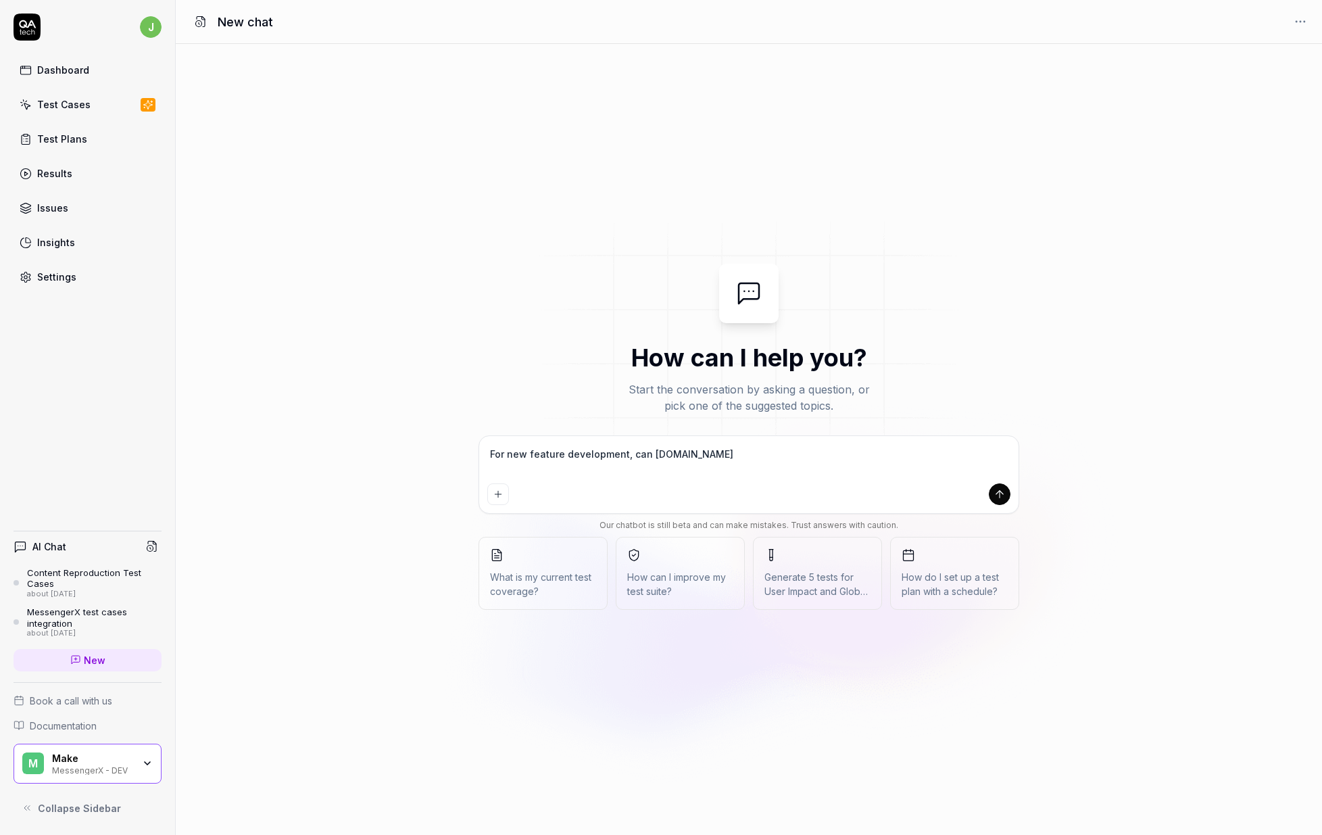
type textarea "*"
type textarea "For new feature development, can QA.tech b"
type textarea "*"
type textarea "For new feature development, can QA.tech be"
type textarea "*"
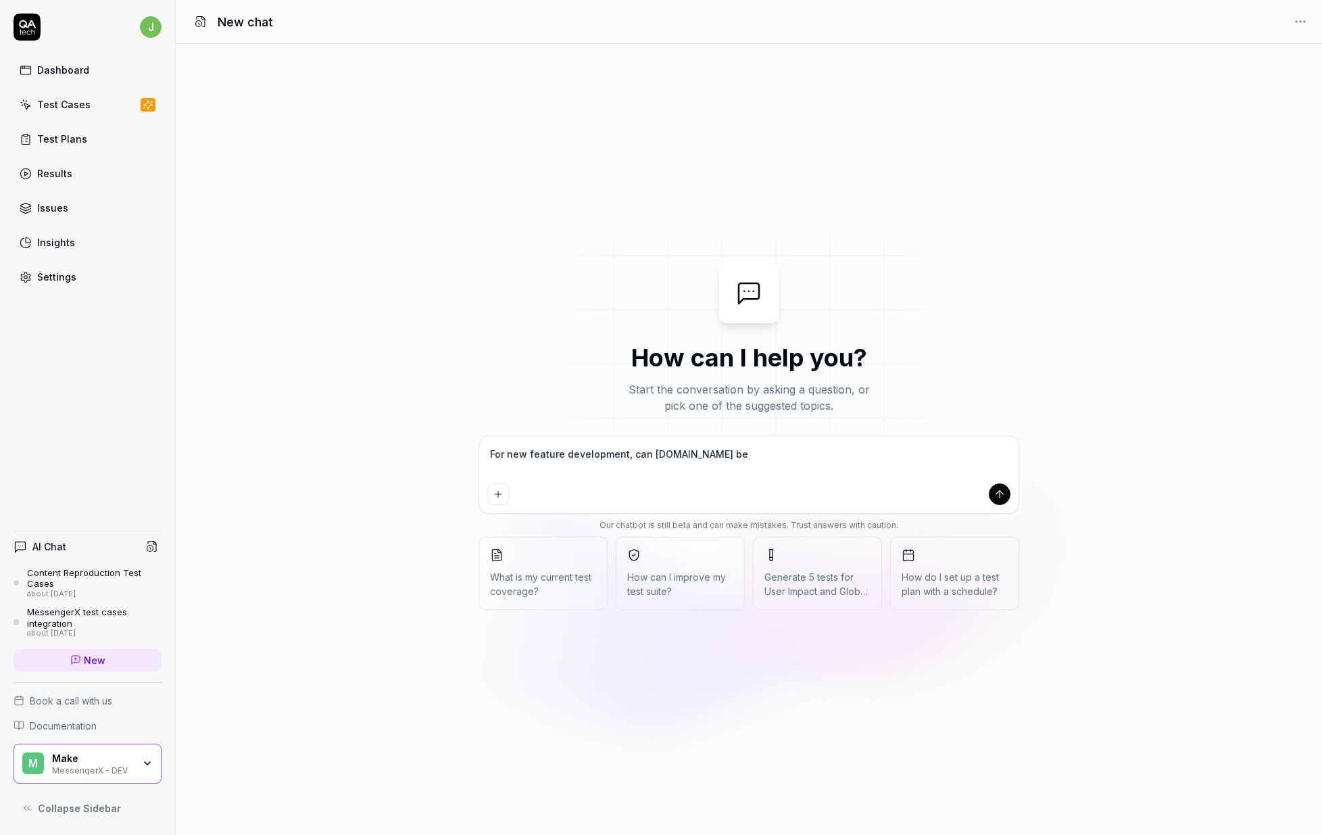
type textarea "For new feature development, can QA.tech be"
type textarea "*"
type textarea "For new feature development, can QA.tech be u"
type textarea "*"
type textarea "For new feature development, can QA.tech be us"
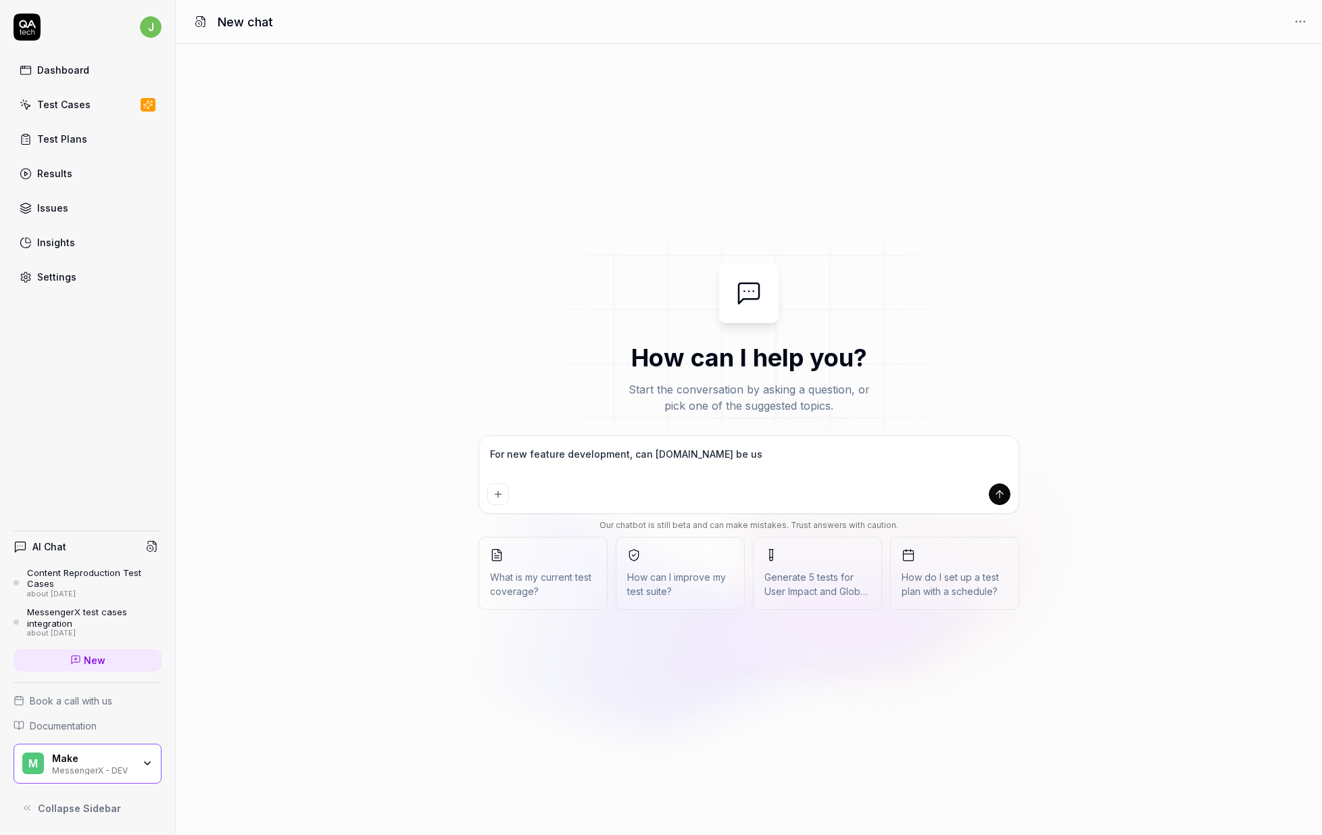
type textarea "*"
type textarea "For new feature development, can QA.tech be use"
type textarea "*"
type textarea "For new feature development, can QA.tech be used"
type textarea "*"
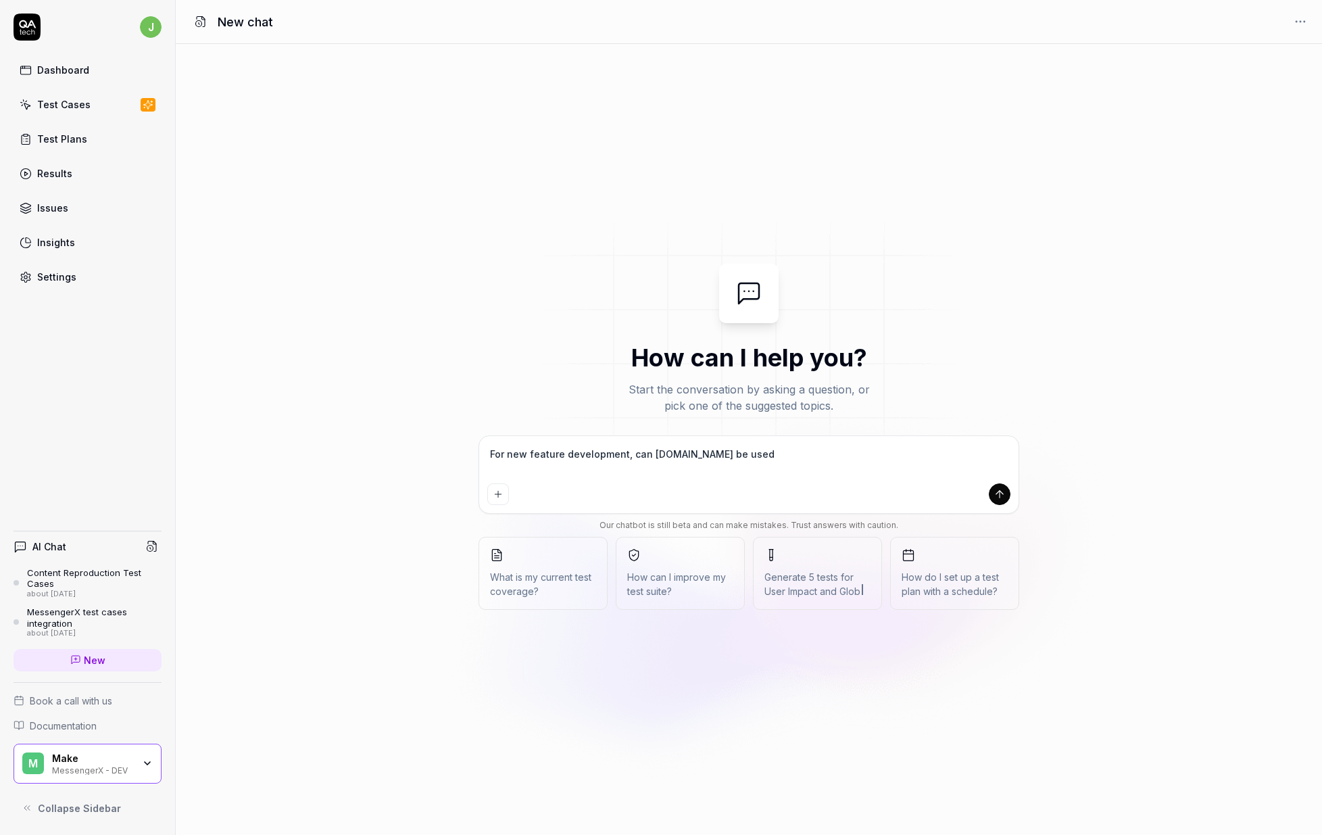
type textarea "For new feature development, can QA.tech be used"
type textarea "*"
type textarea "For new feature development, can QA.tech be used t"
type textarea "*"
type textarea "For new feature development, can QA.tech be used to"
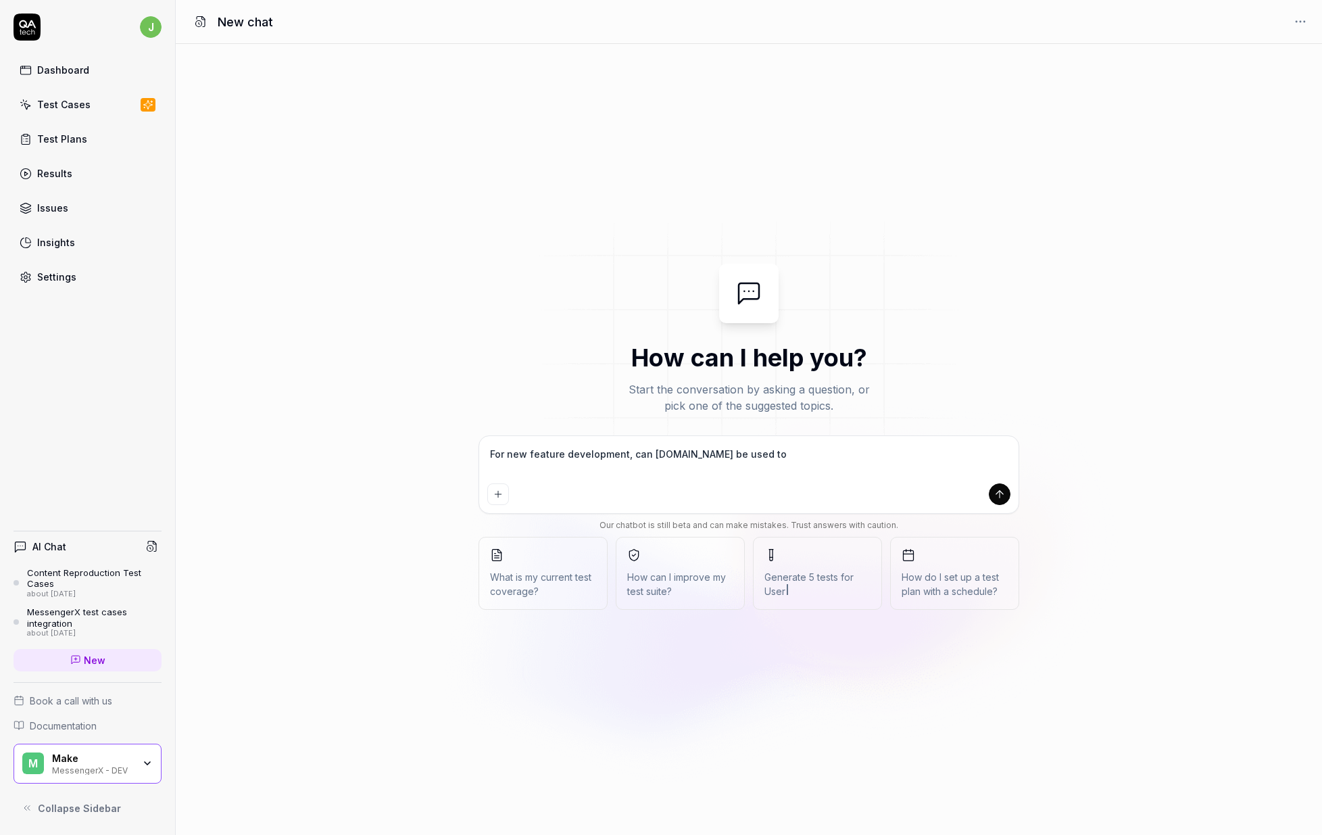
type textarea "*"
type textarea "For new feature development, can QA.tech be used to"
type textarea "*"
type textarea "For new feature development, can QA.tech be used to t"
type textarea "*"
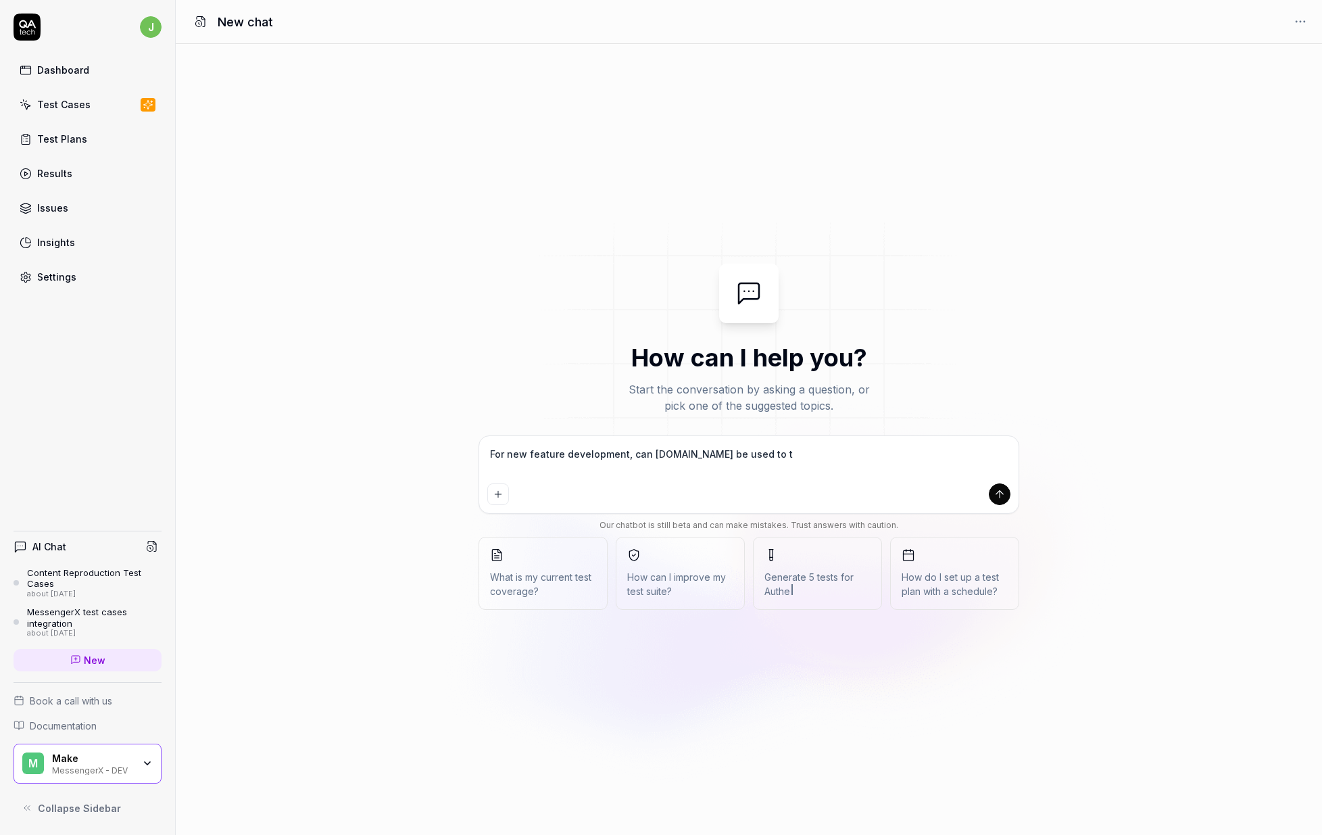
type textarea "For new feature development, can QA.tech be used to te"
type textarea "*"
type textarea "For new feature development, can QA.tech be used to tes"
type textarea "*"
type textarea "For new feature development, can QA.tech be used to test"
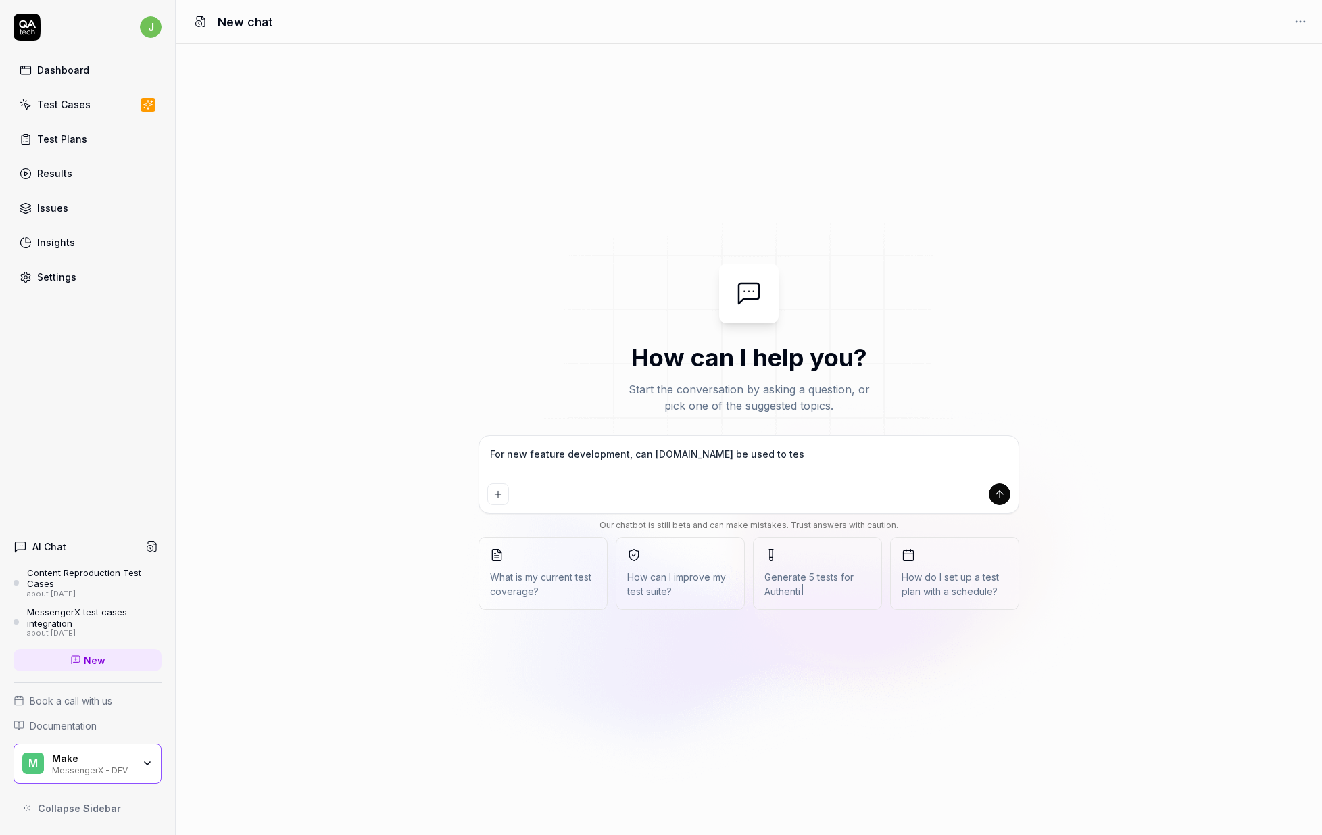
type textarea "*"
type textarea "For new feature development, can QA.tech be used to test"
type textarea "*"
type textarea "For new feature development, can QA.tech be used to test r"
type textarea "*"
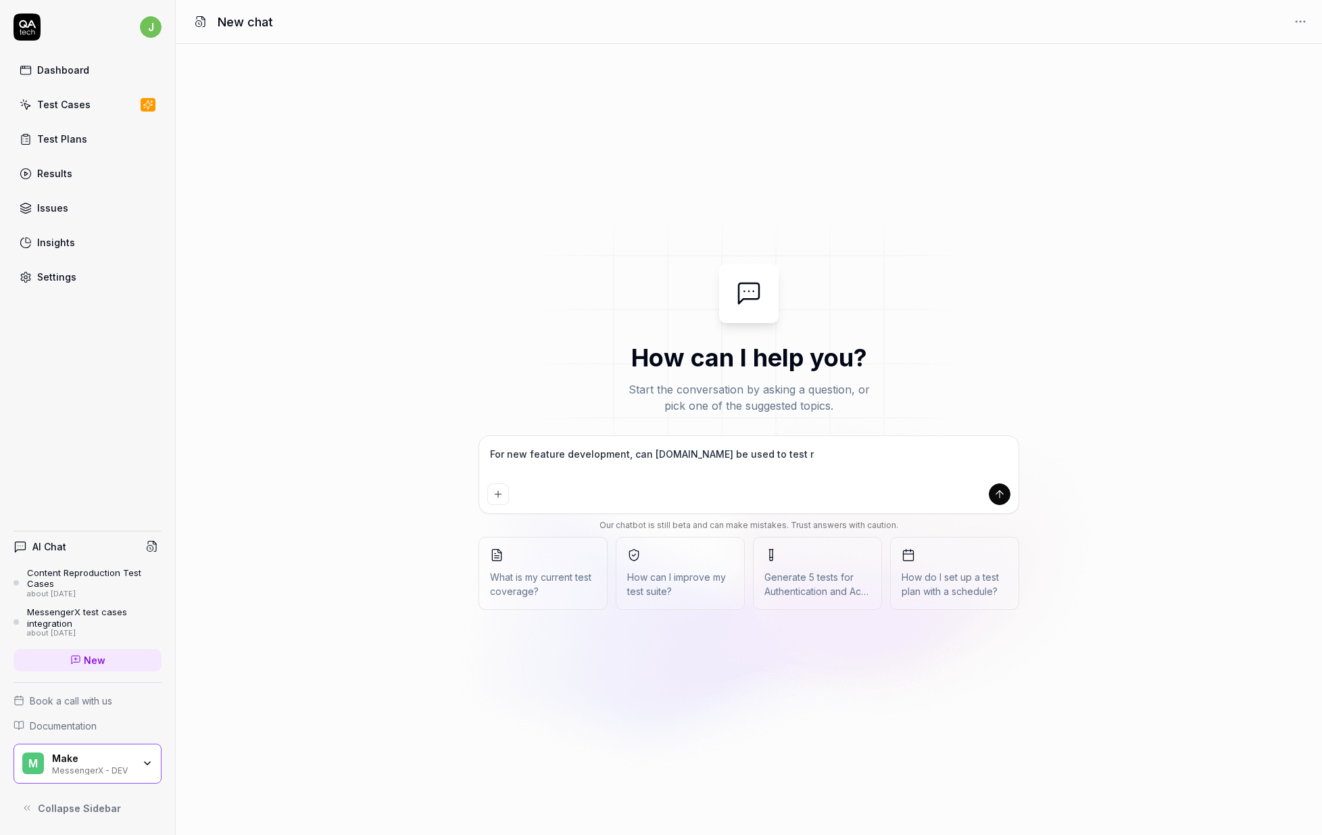
type textarea "For new feature development, can QA.tech be used to test"
type textarea "*"
type textarea "For new feature development, can QA.tech be used to test p"
type textarea "*"
type textarea "For new feature development, can QA.tech be used to test pr"
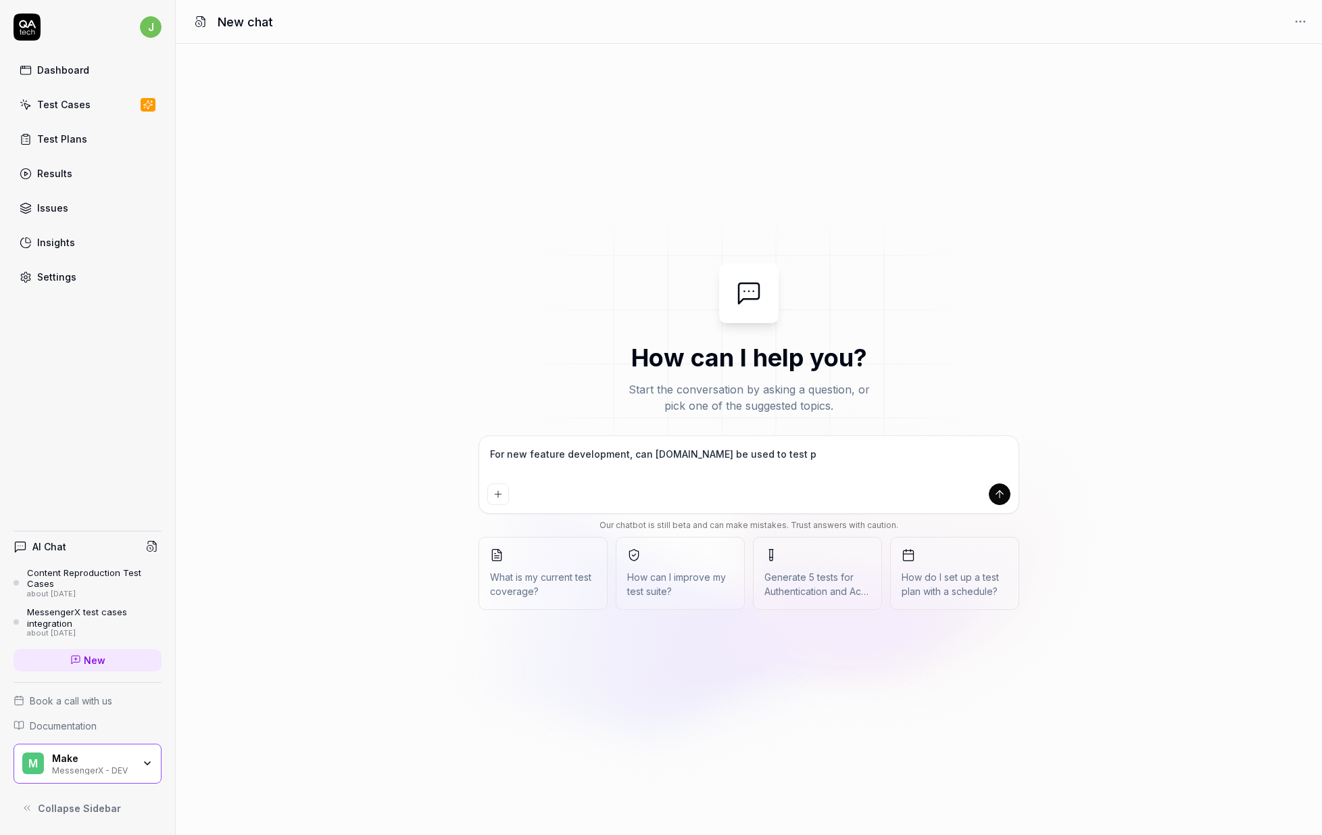
type textarea "*"
type textarea "For new feature development, can QA.tech be used to test pri"
type textarea "*"
type textarea "For new feature development, can QA.tech be used to test prio"
type textarea "*"
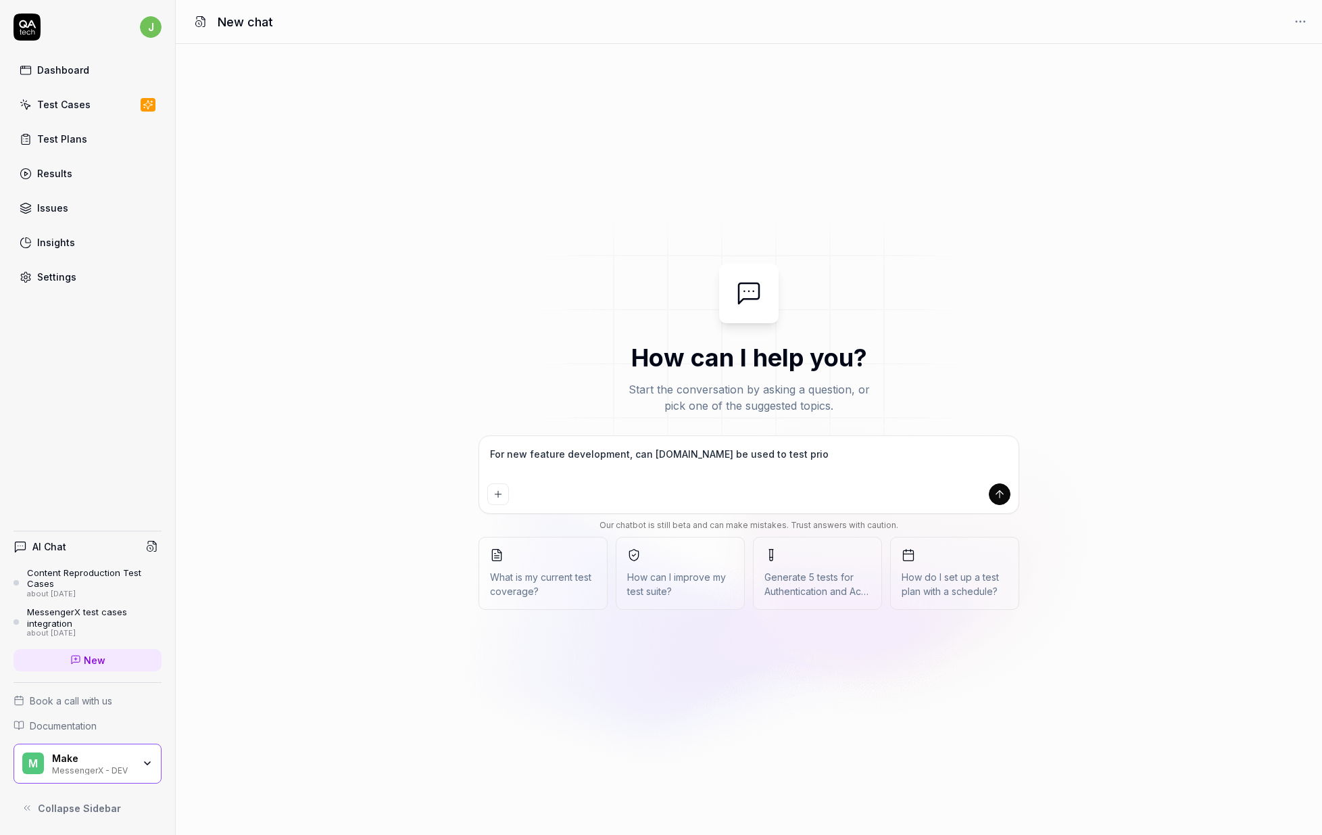
type textarea "For new feature development, can QA.tech be used to test prior"
type textarea "*"
type textarea "For new feature development, can QA.tech be used to test prior"
type textarea "*"
type textarea "For new feature development, can QA.tech be used to test prior t"
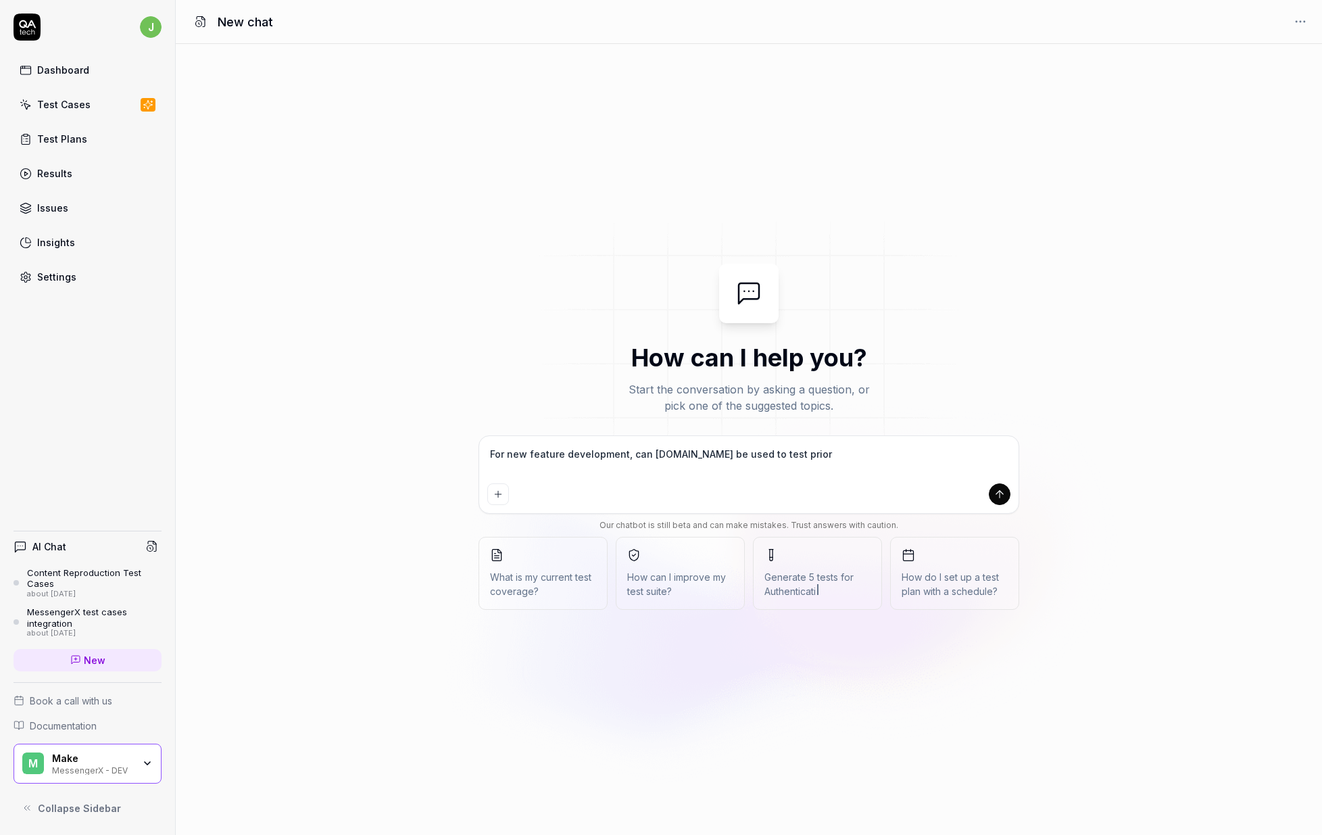
type textarea "*"
type textarea "For new feature development, can QA.tech be used to test prior to"
type textarea "*"
type textarea "For new feature development, can QA.tech be used to test prior to"
type textarea "*"
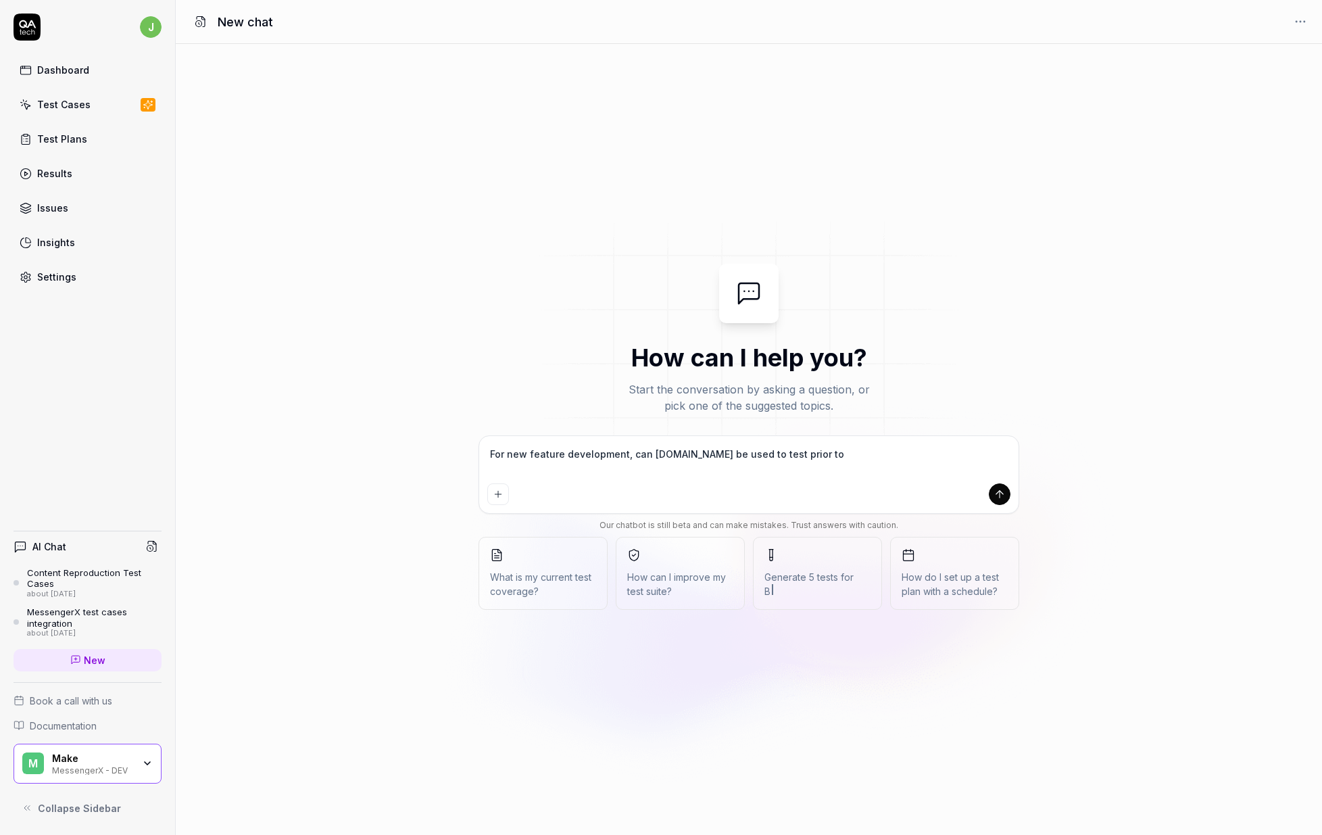
type textarea "For new feature development, can QA.tech be used to test prior to r"
type textarea "*"
type textarea "For new feature development, can QA.tech be used to test prior to re"
type textarea "*"
type textarea "For new feature development, can QA.tech be used to test prior to rel"
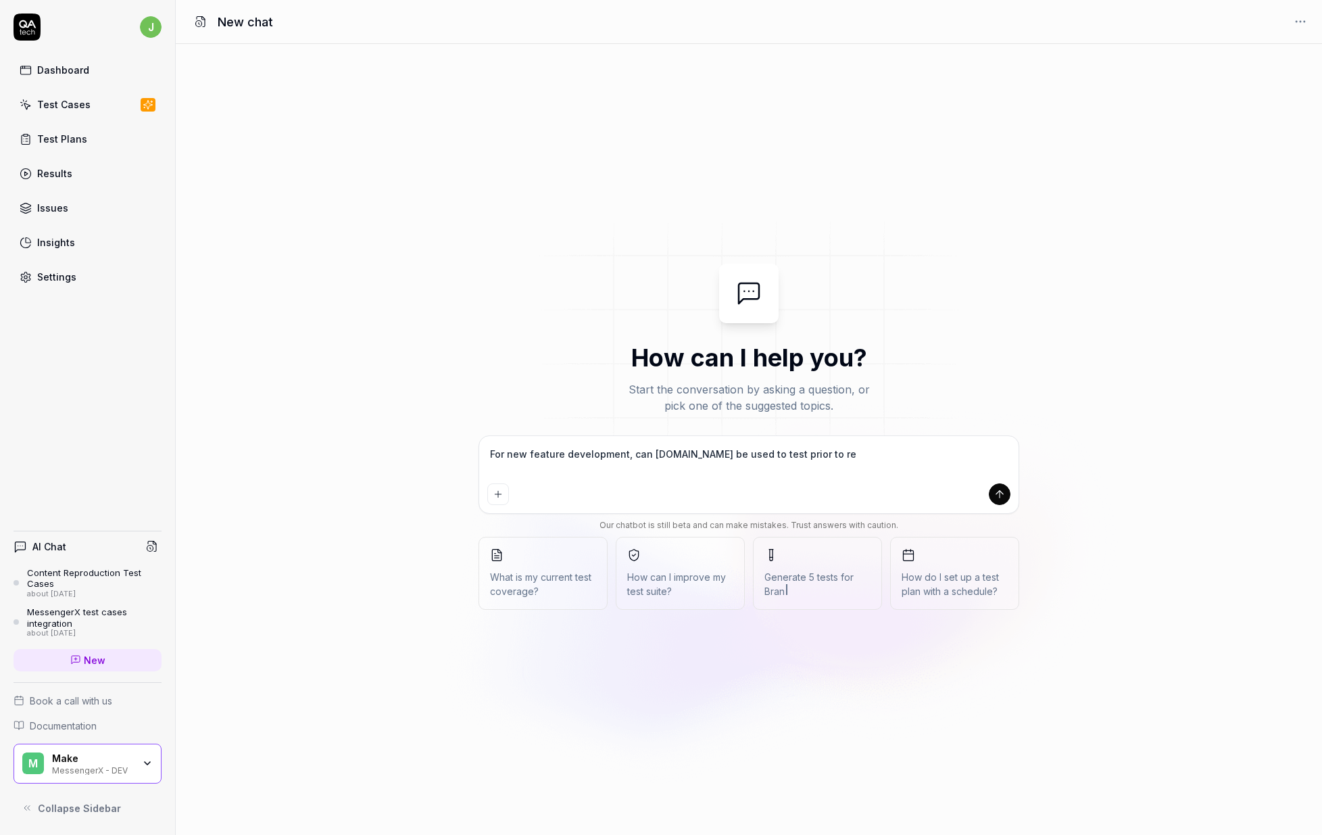
type textarea "*"
type textarea "For new feature development, can QA.tech be used to test prior to rele"
type textarea "*"
type textarea "For new feature development, can QA.tech be used to test prior to relea"
type textarea "*"
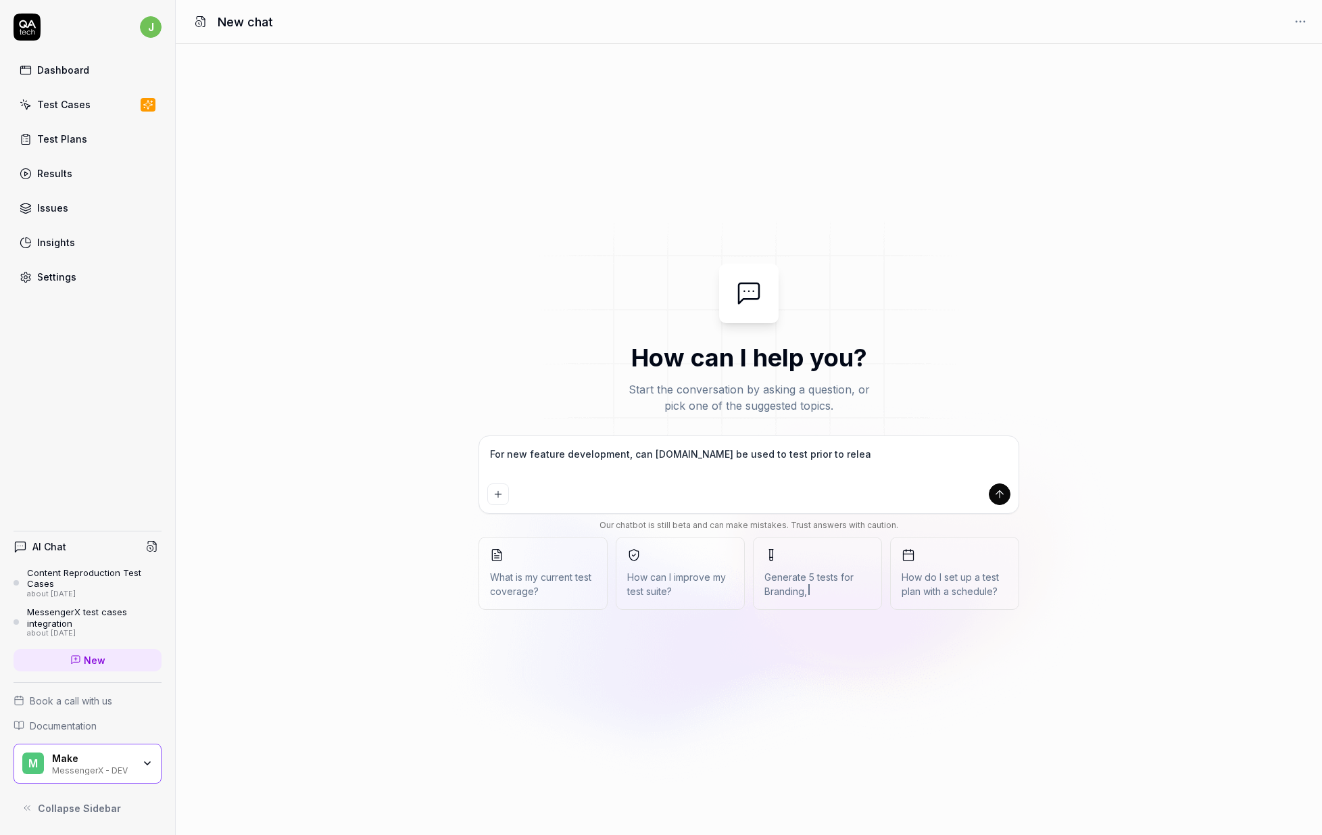
type textarea "For new feature development, can QA.tech be used to test prior to releas"
type textarea "*"
type textarea "For new feature development, can QA.tech be used to test prior to release"
type textarea "*"
type textarea "For new feature development, can QA.tech be used to test prior to release?"
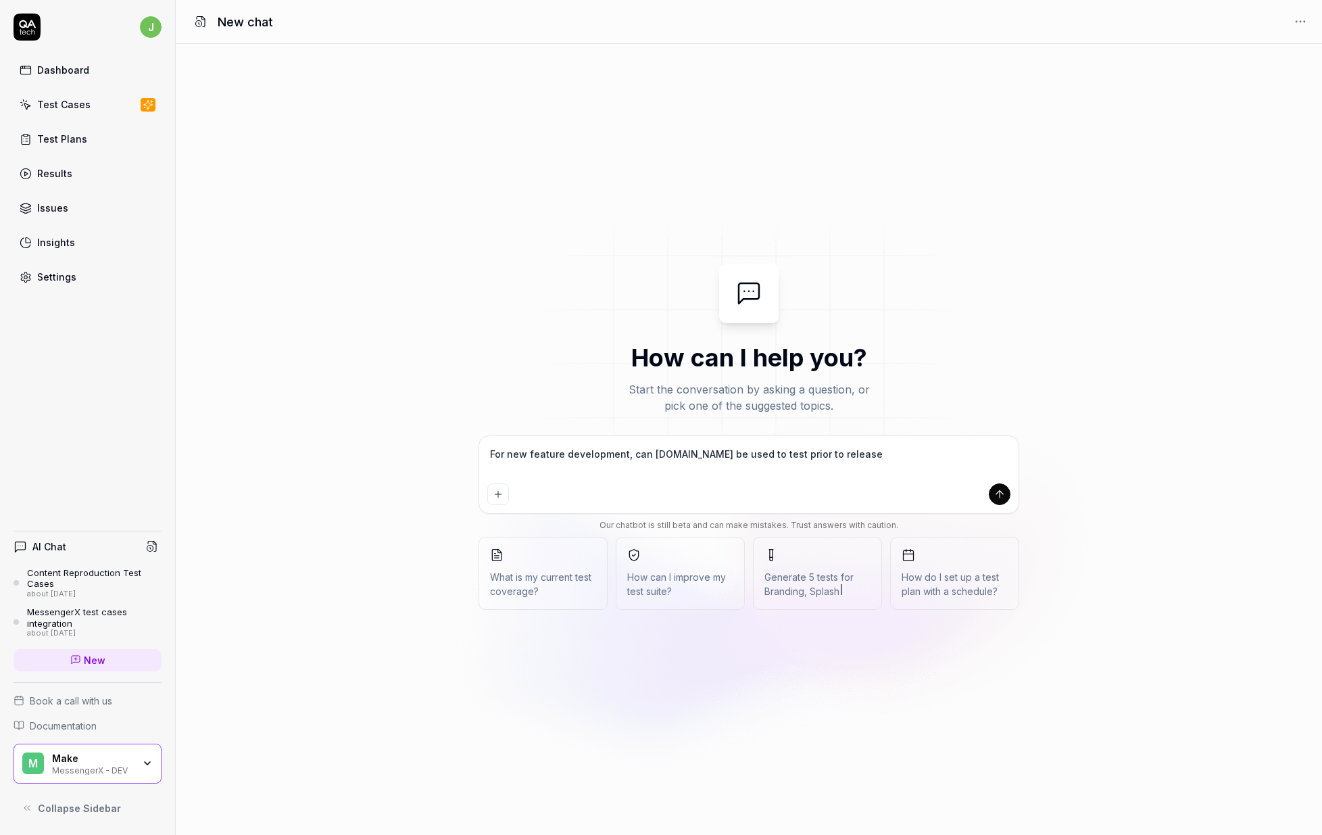
type textarea "*"
type textarea "For new feature development, can QA.tech be used to test prior to release?"
